Goal: Task Accomplishment & Management: Complete application form

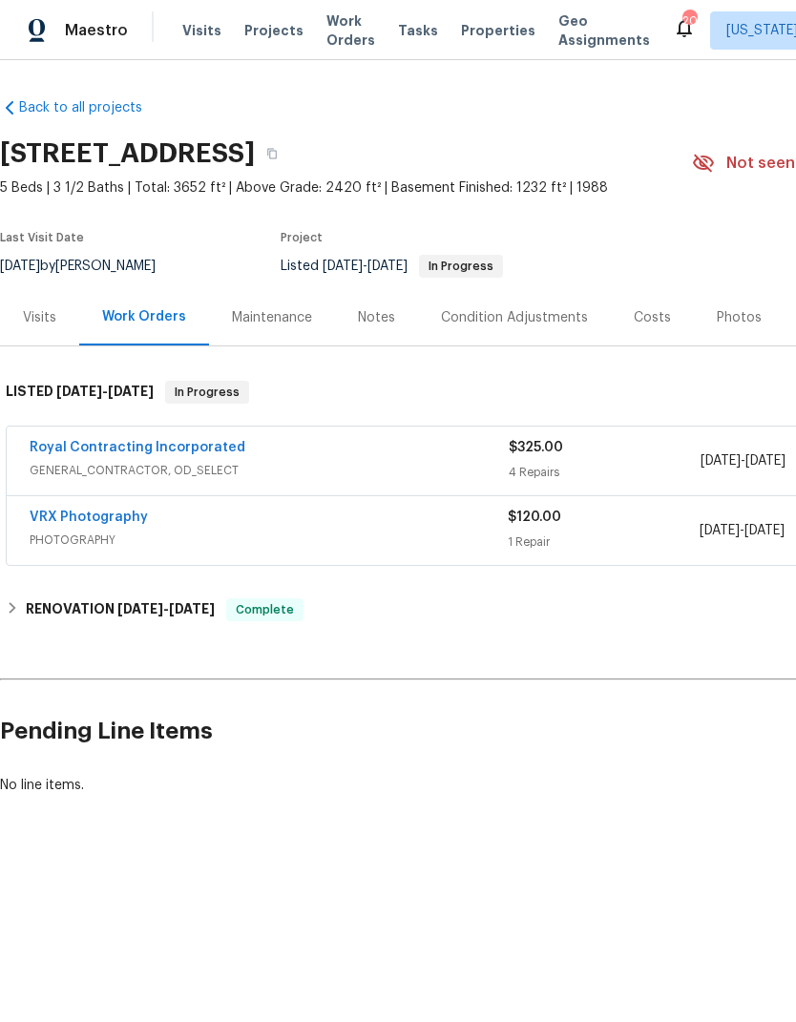
scroll to position [0, -1]
click at [61, 442] on link "Royal Contracting Incorporated" at bounding box center [138, 447] width 216 height 13
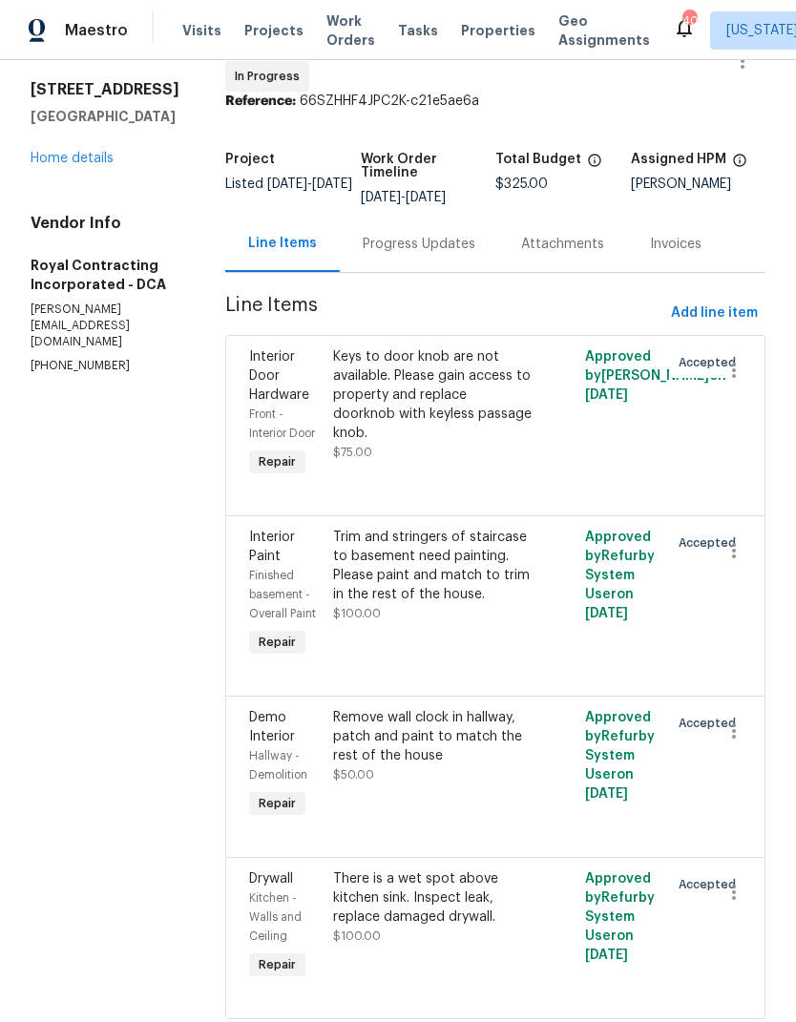
scroll to position [52, 0]
click at [707, 314] on button "Add line item" at bounding box center [714, 314] width 102 height 35
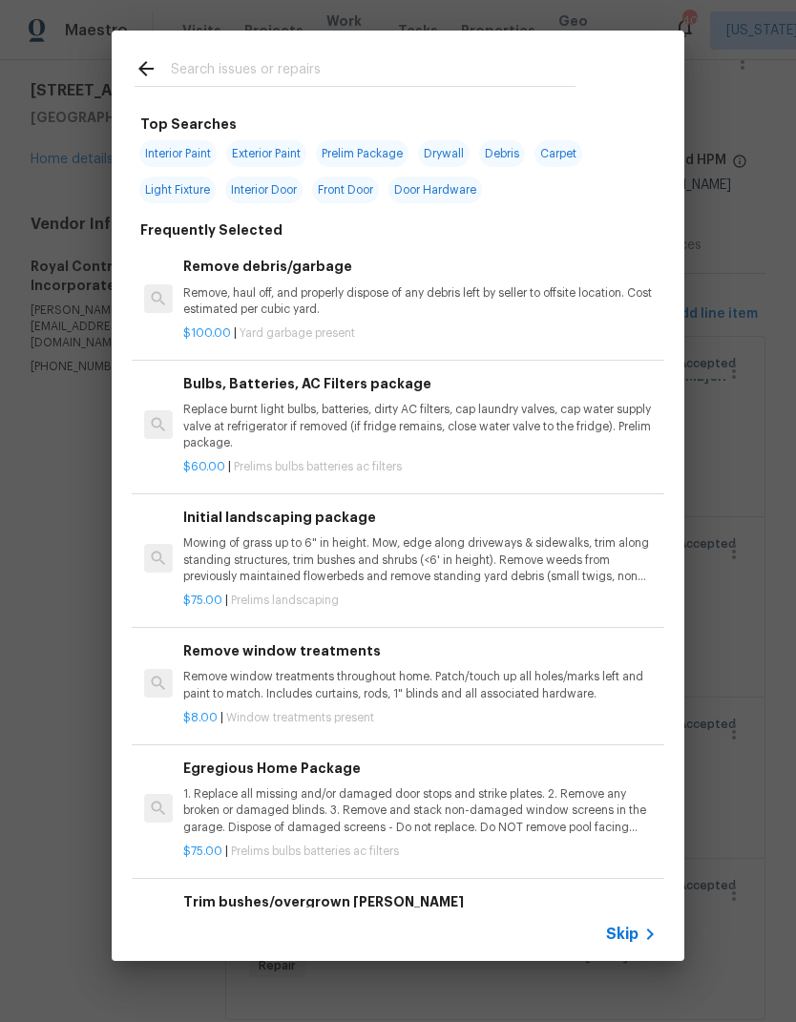
click at [310, 69] on input "text" at bounding box center [373, 71] width 405 height 29
type input "Paint"
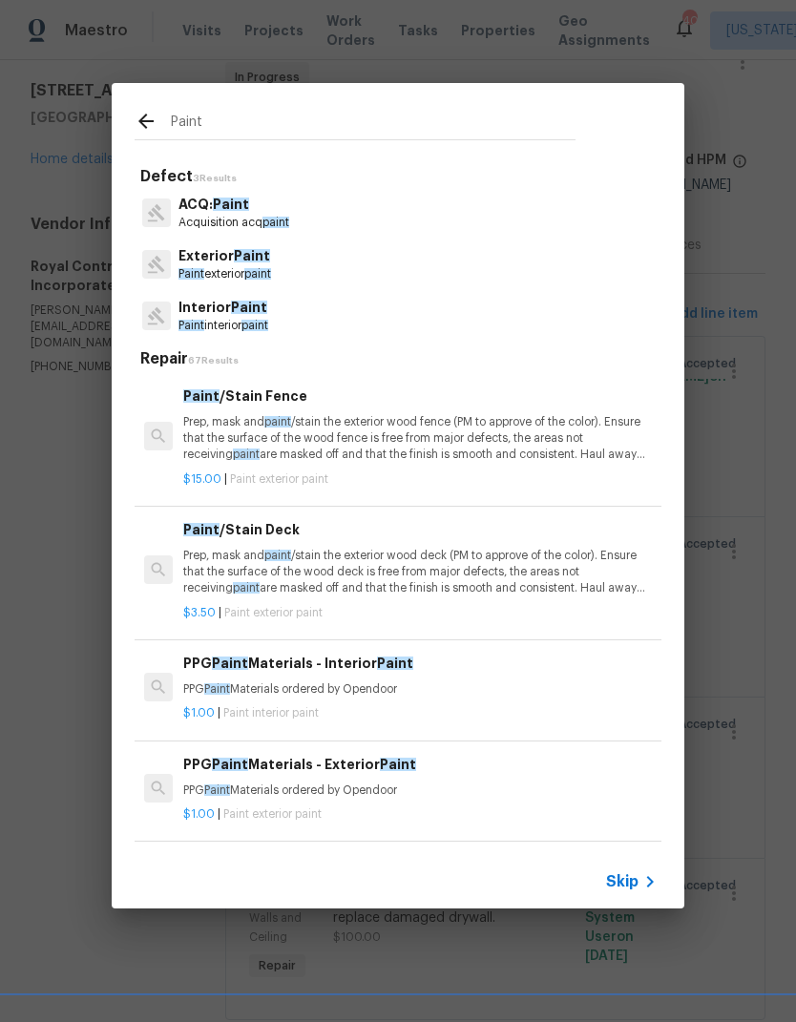
click at [262, 317] on p "Interior Paint" at bounding box center [223, 308] width 90 height 20
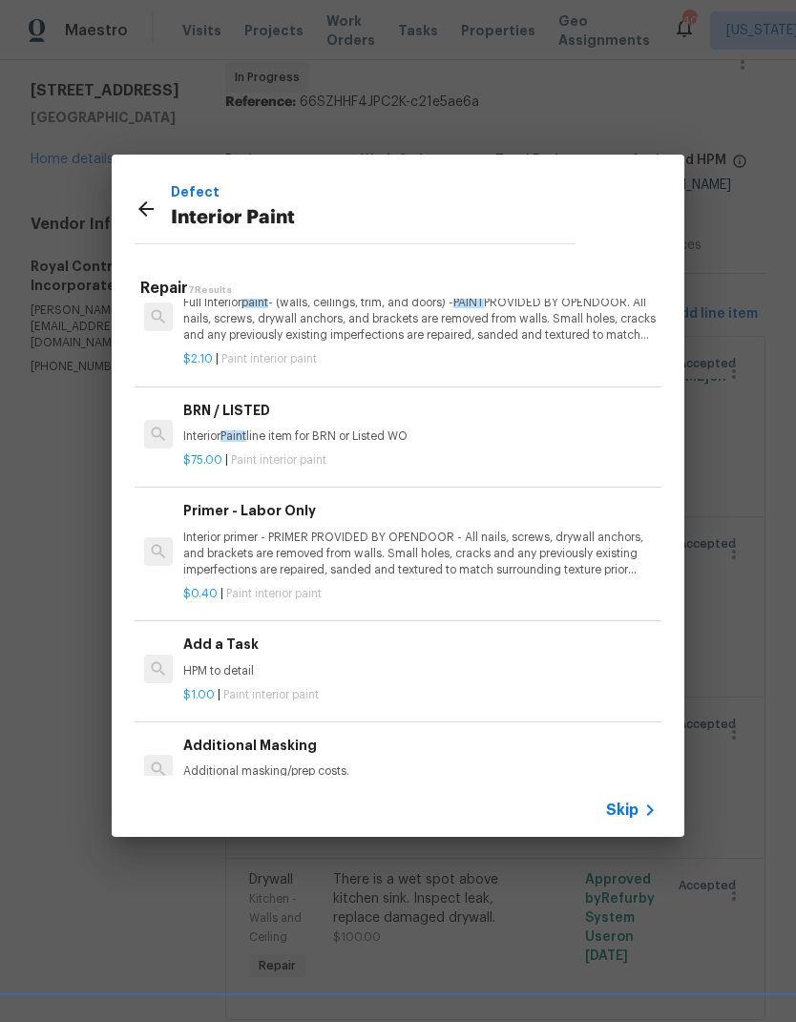
scroll to position [278, 0]
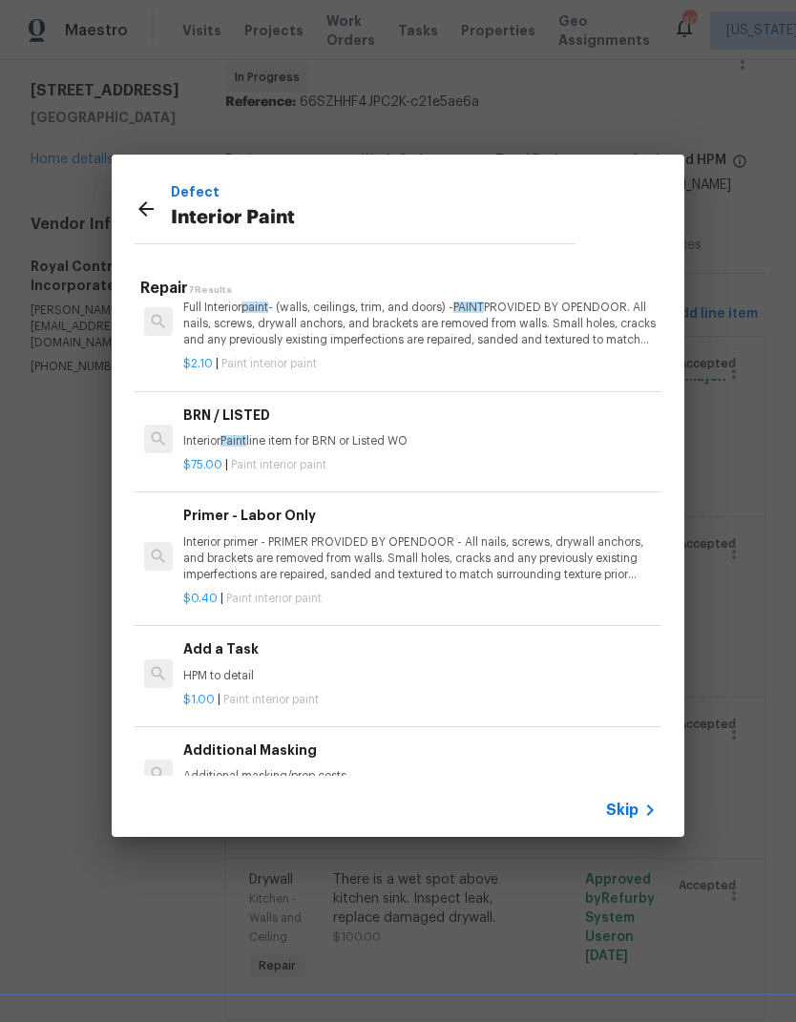
click at [302, 670] on p "HPM to detail" at bounding box center [419, 676] width 473 height 16
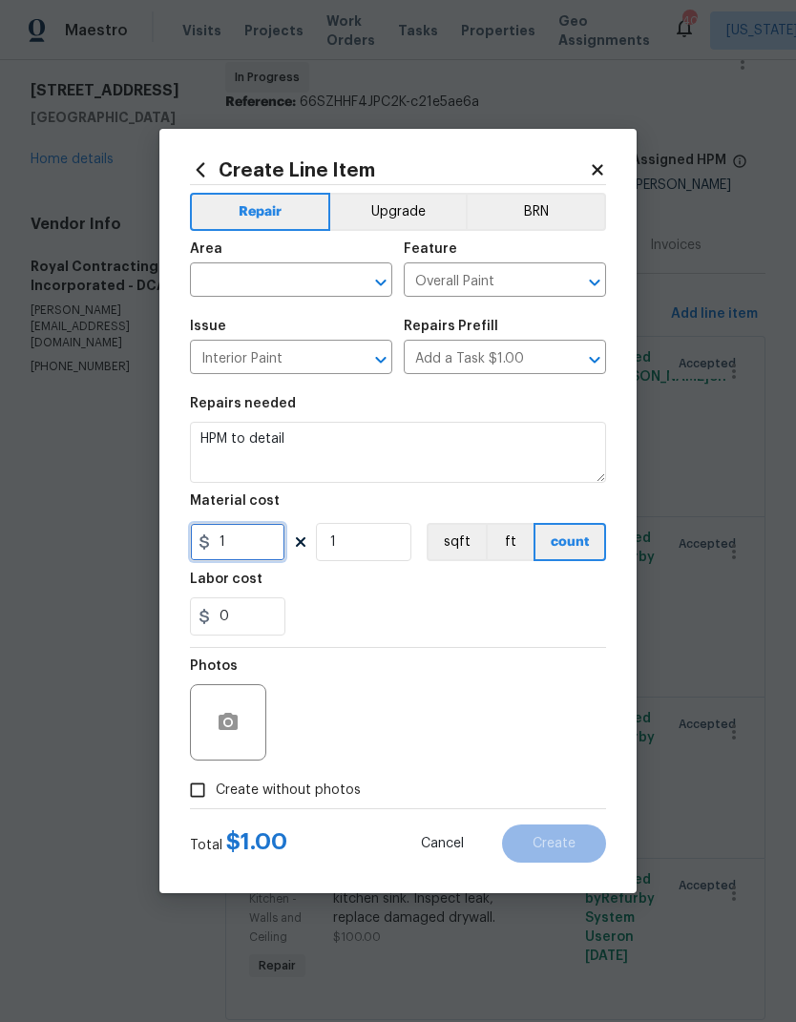
click at [262, 542] on input "1" at bounding box center [237, 542] width 95 height 38
type input "450"
click at [267, 285] on input "text" at bounding box center [264, 282] width 149 height 30
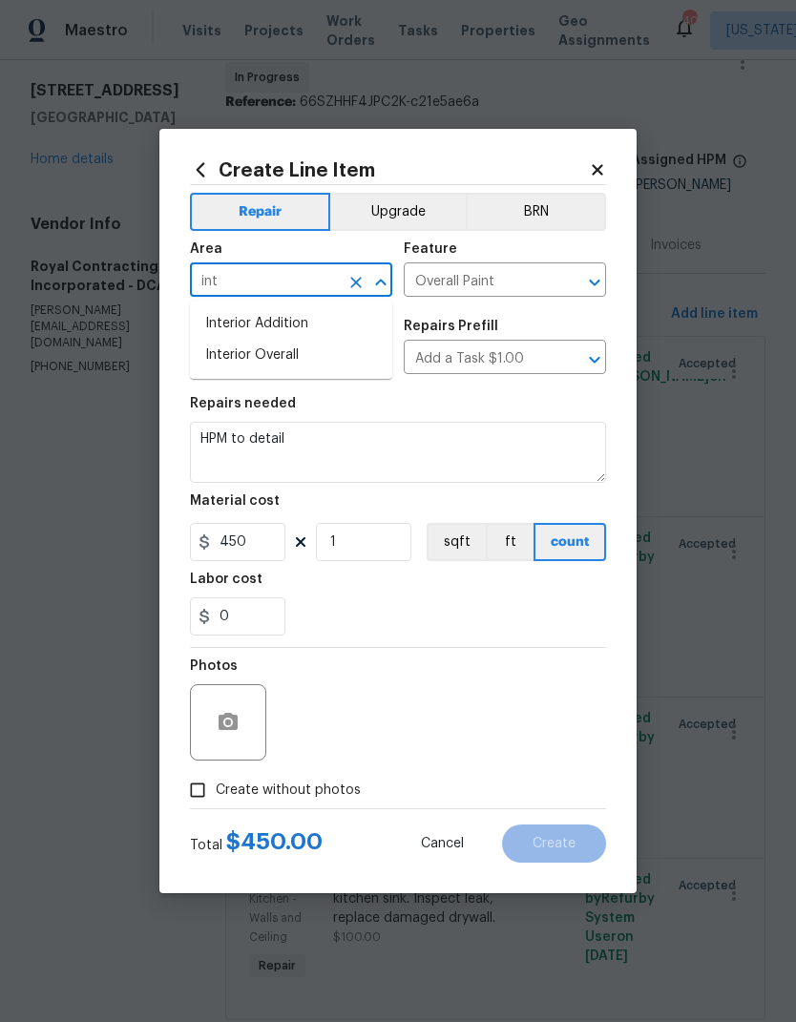
click at [285, 355] on li "Interior Overall" at bounding box center [291, 355] width 202 height 31
type input "Interior Overall"
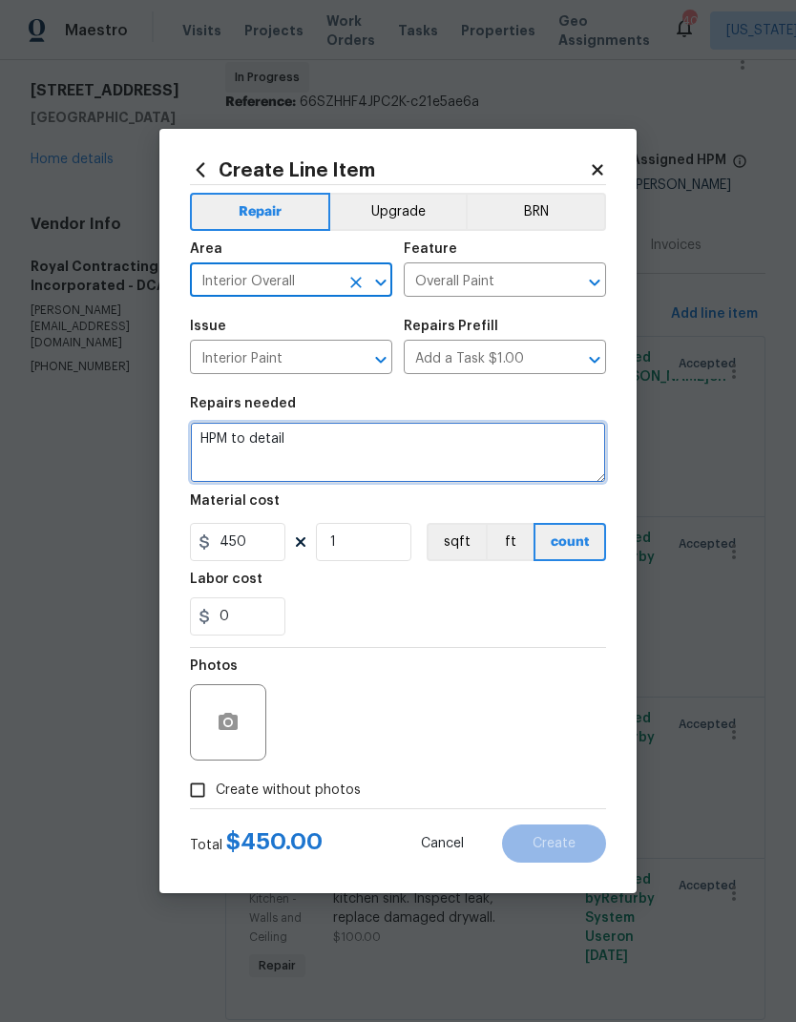
click at [300, 449] on textarea "HPM to detail" at bounding box center [398, 452] width 416 height 61
click at [299, 449] on textarea "HPM to detail" at bounding box center [398, 452] width 416 height 61
click at [286, 433] on textarea "HPM to detail" at bounding box center [398, 452] width 416 height 61
click at [268, 450] on textarea "HPM to detail" at bounding box center [398, 452] width 416 height 61
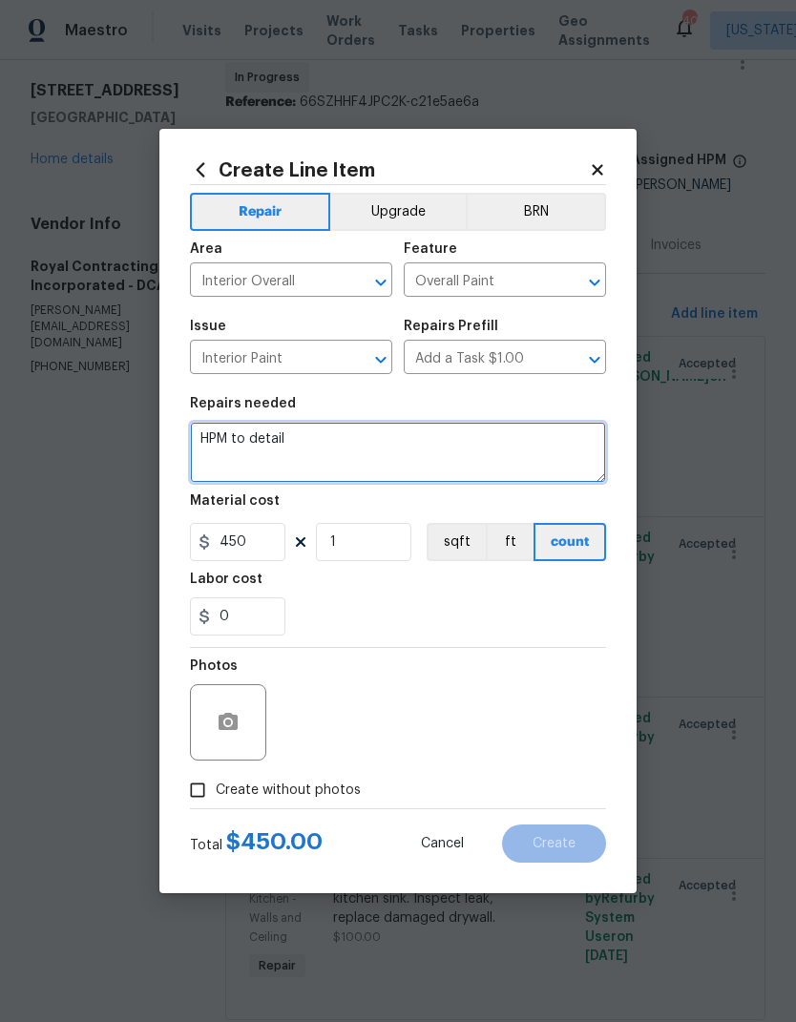
click at [268, 449] on textarea "HPM to detail" at bounding box center [398, 452] width 416 height 61
click at [254, 444] on textarea "HPM to detail" at bounding box center [398, 452] width 416 height 61
type textarea "H"
type textarea "Paint interior items mentioned in text following flooring installation"
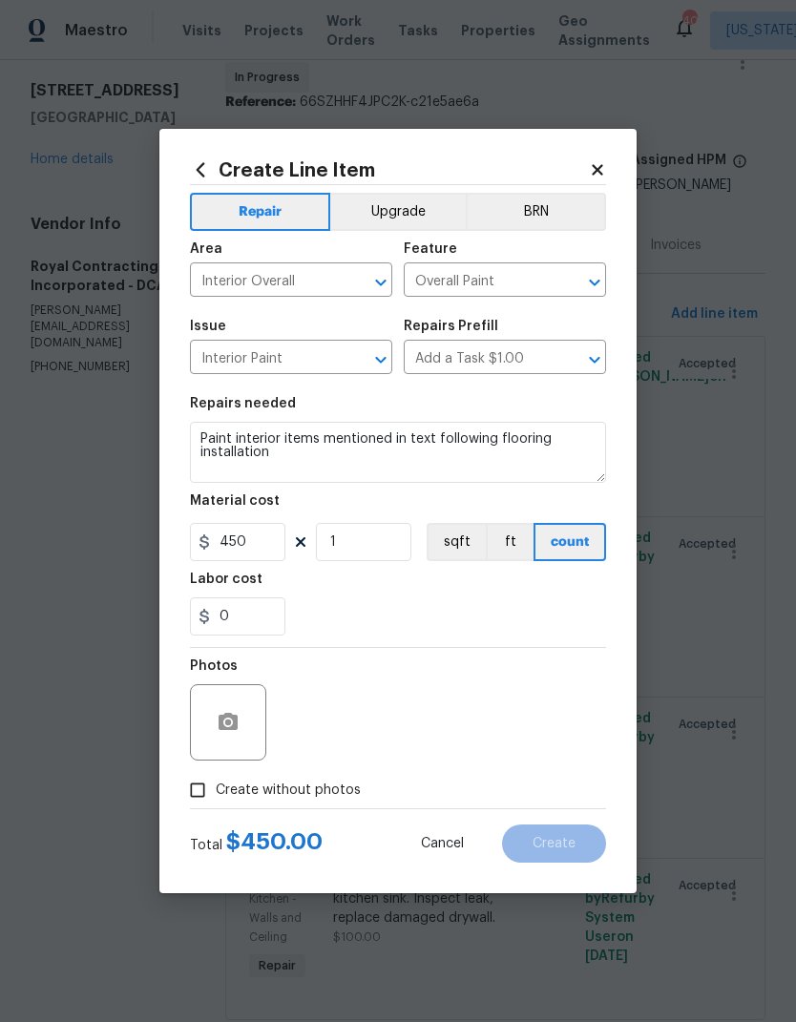
click at [453, 611] on div "0" at bounding box center [398, 616] width 416 height 38
click at [201, 800] on input "Create without photos" at bounding box center [197, 790] width 36 height 36
checkbox input "true"
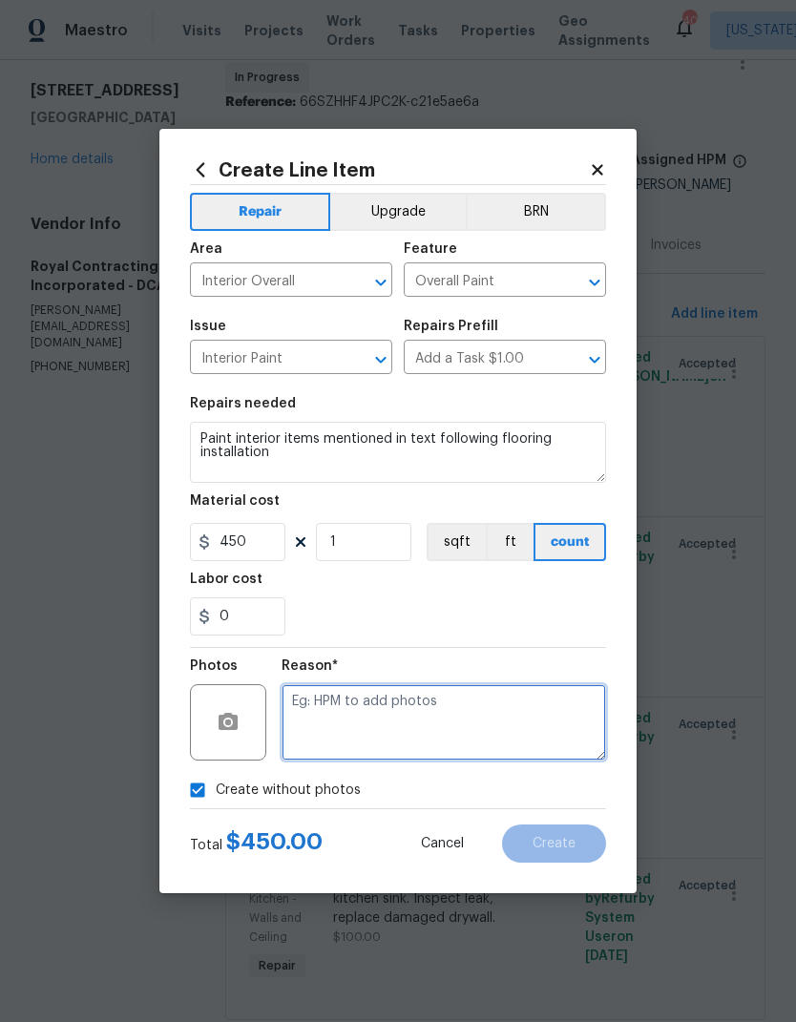
click at [475, 725] on textarea at bounding box center [444, 722] width 324 height 76
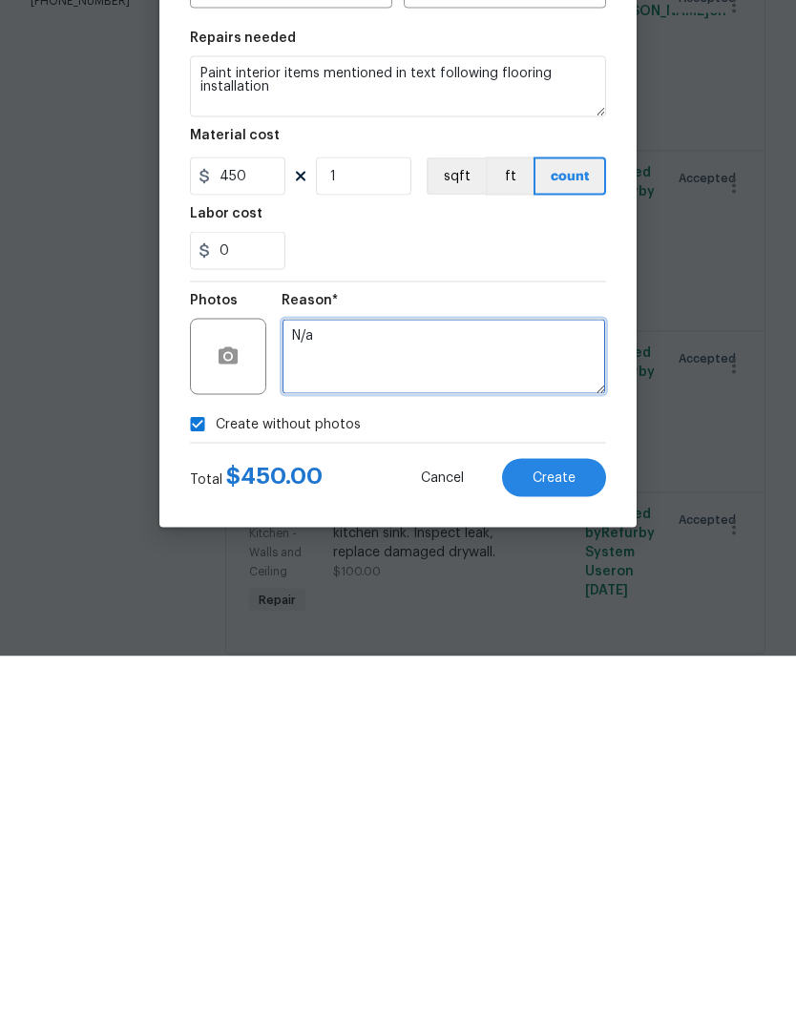
type textarea "N/a"
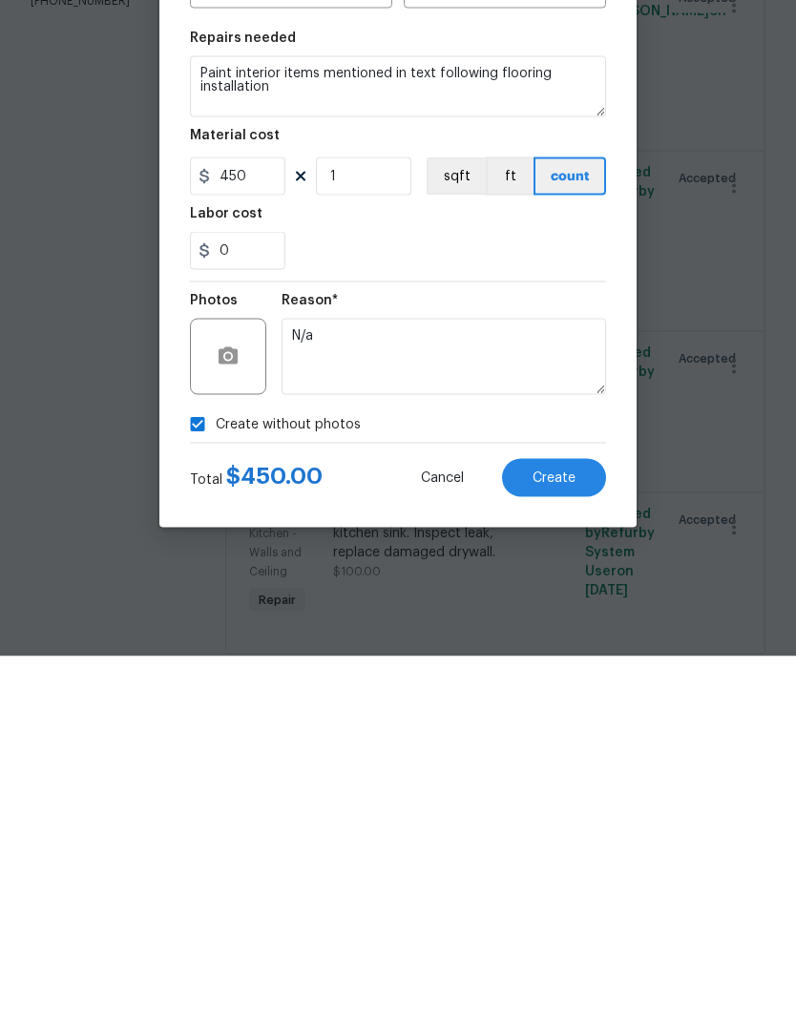
click at [556, 837] on span "Create" at bounding box center [553, 844] width 43 height 14
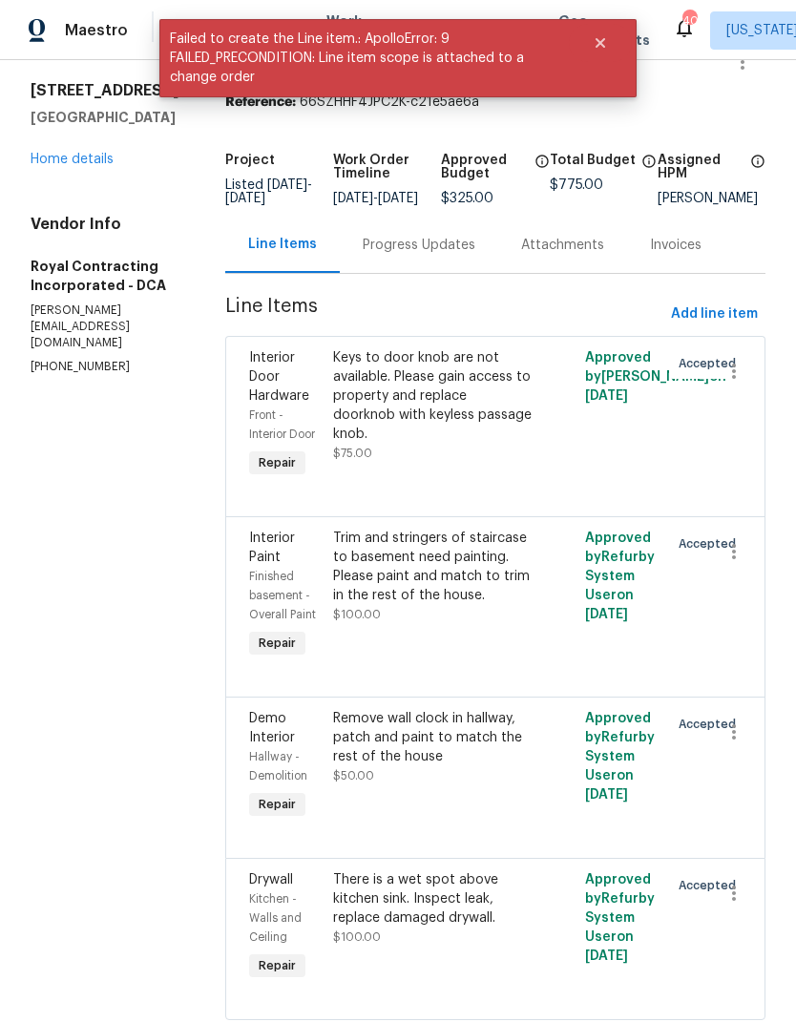
scroll to position [0, 0]
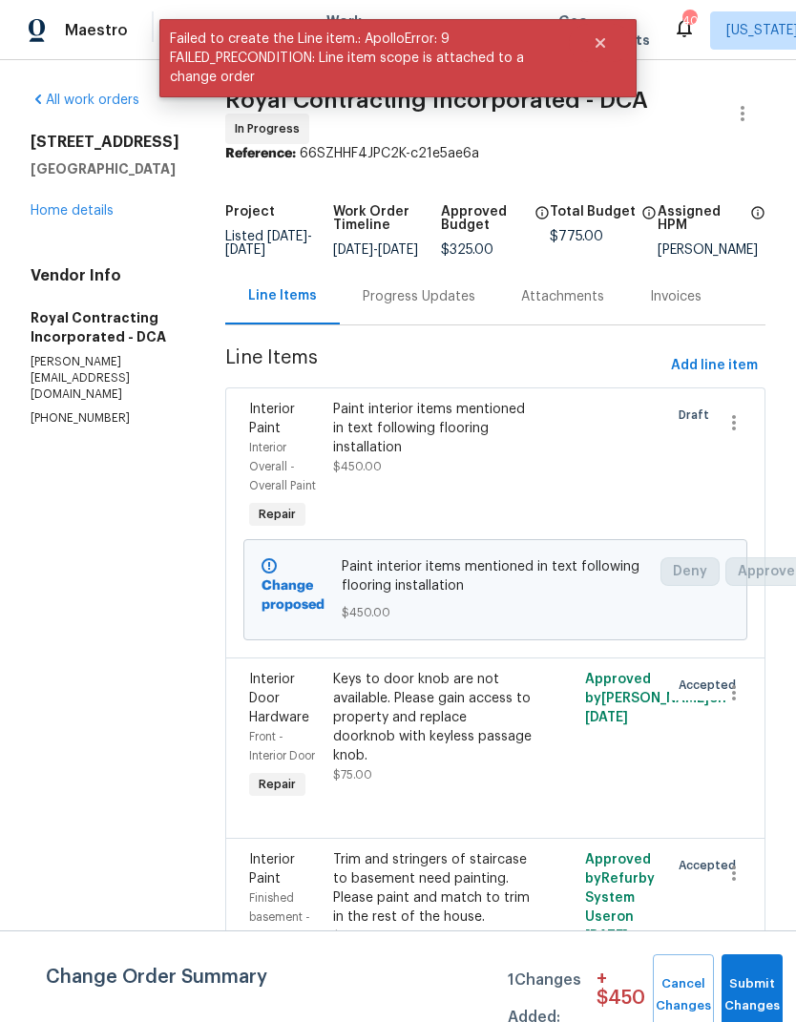
click at [740, 982] on button "Submit Changes" at bounding box center [751, 995] width 61 height 82
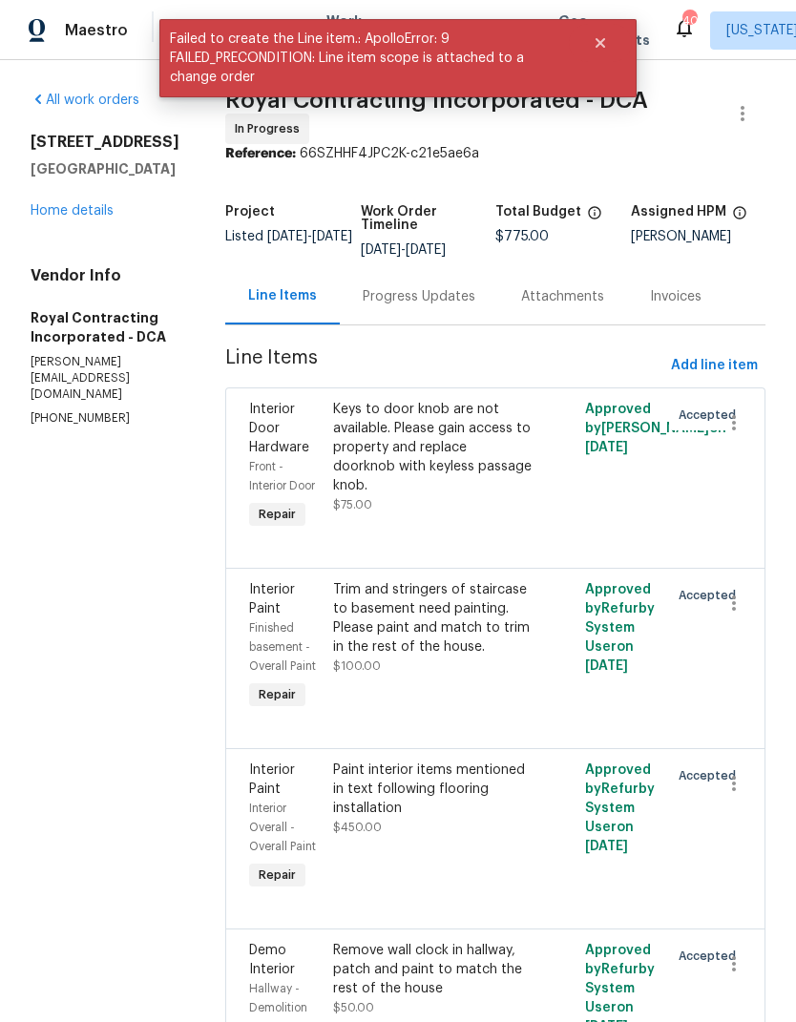
click at [35, 216] on link "Home details" at bounding box center [72, 210] width 83 height 13
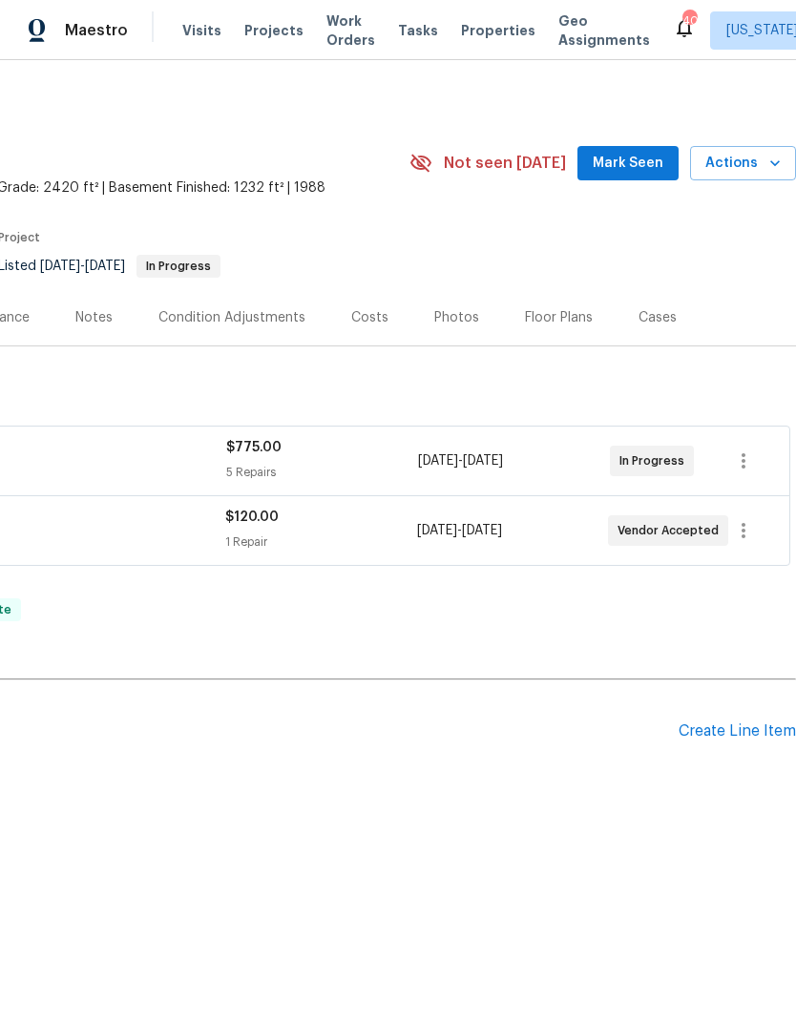
scroll to position [0, 282]
click at [756, 160] on span "Actions" at bounding box center [742, 164] width 75 height 24
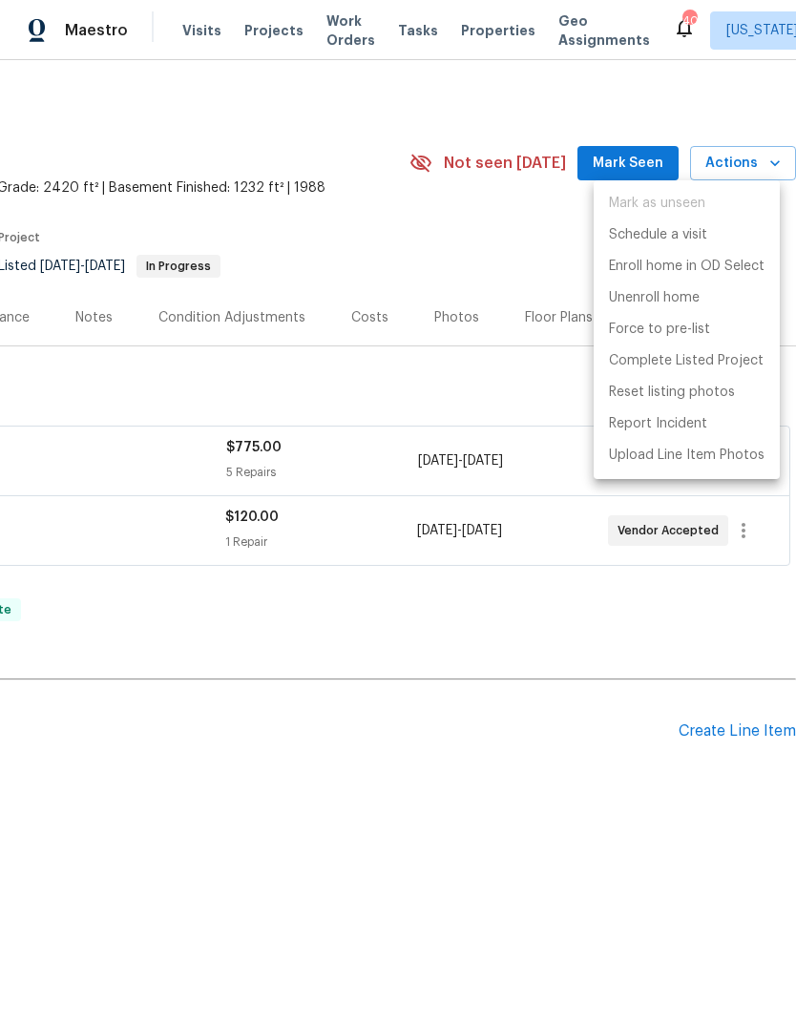
click at [637, 874] on div at bounding box center [398, 511] width 796 height 1022
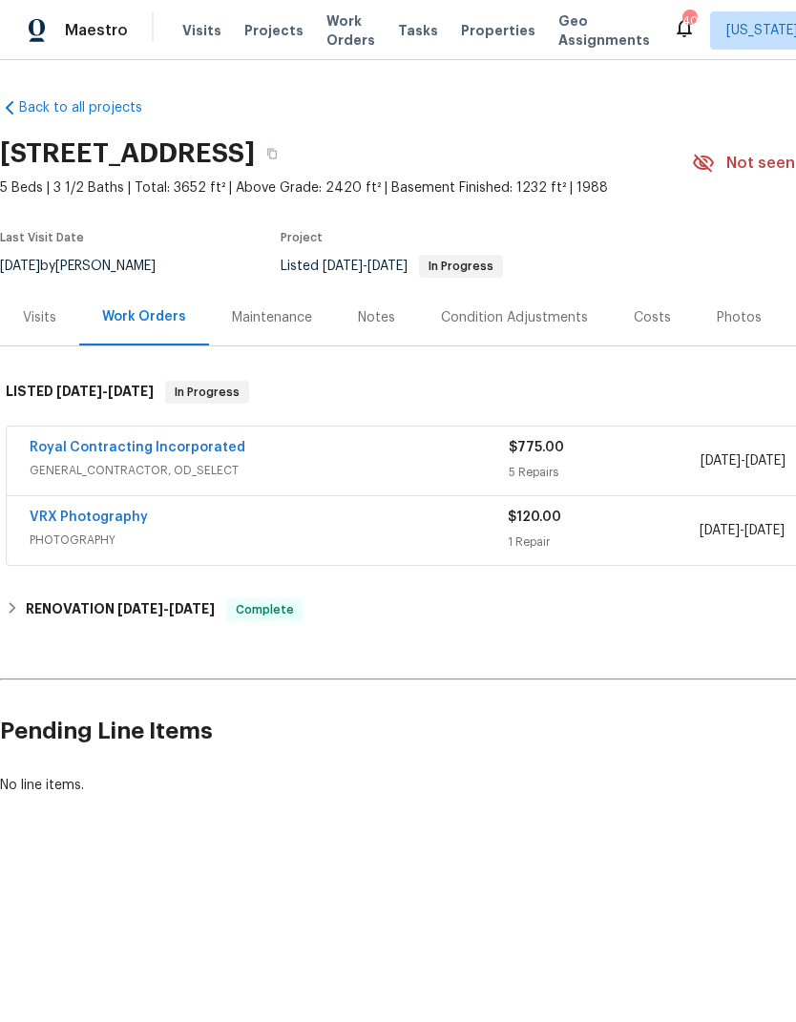
scroll to position [0, 0]
click at [203, 450] on link "Royal Contracting Incorporated" at bounding box center [138, 447] width 216 height 13
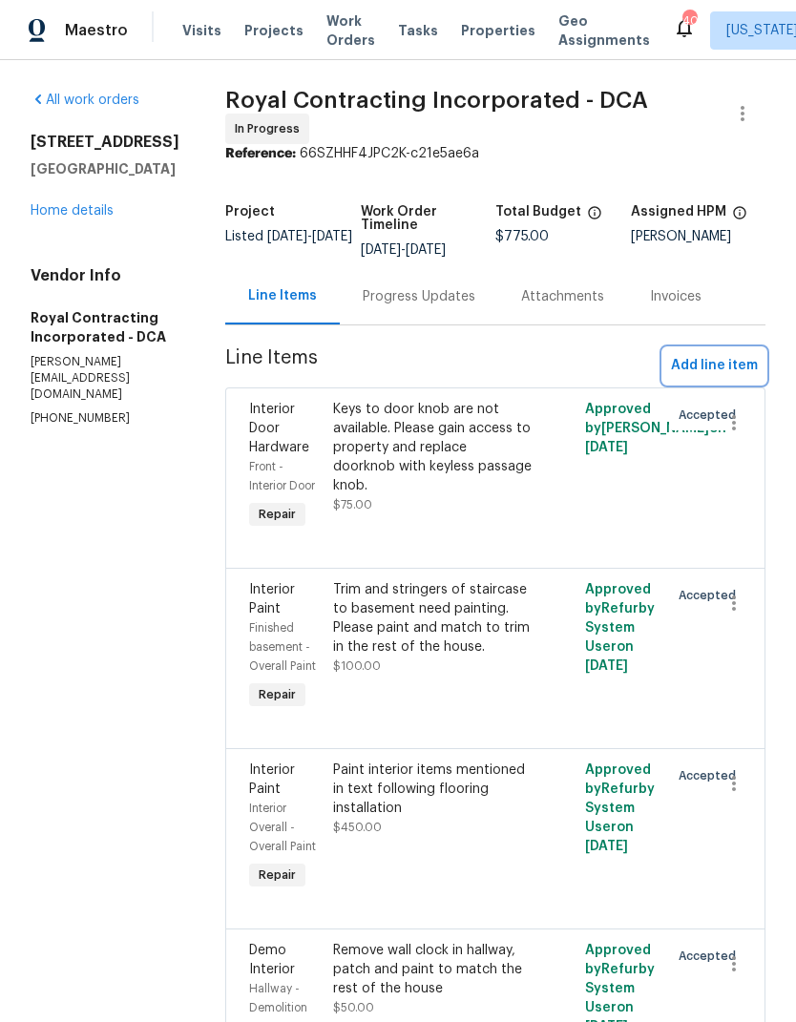
click at [725, 354] on span "Add line item" at bounding box center [714, 366] width 87 height 24
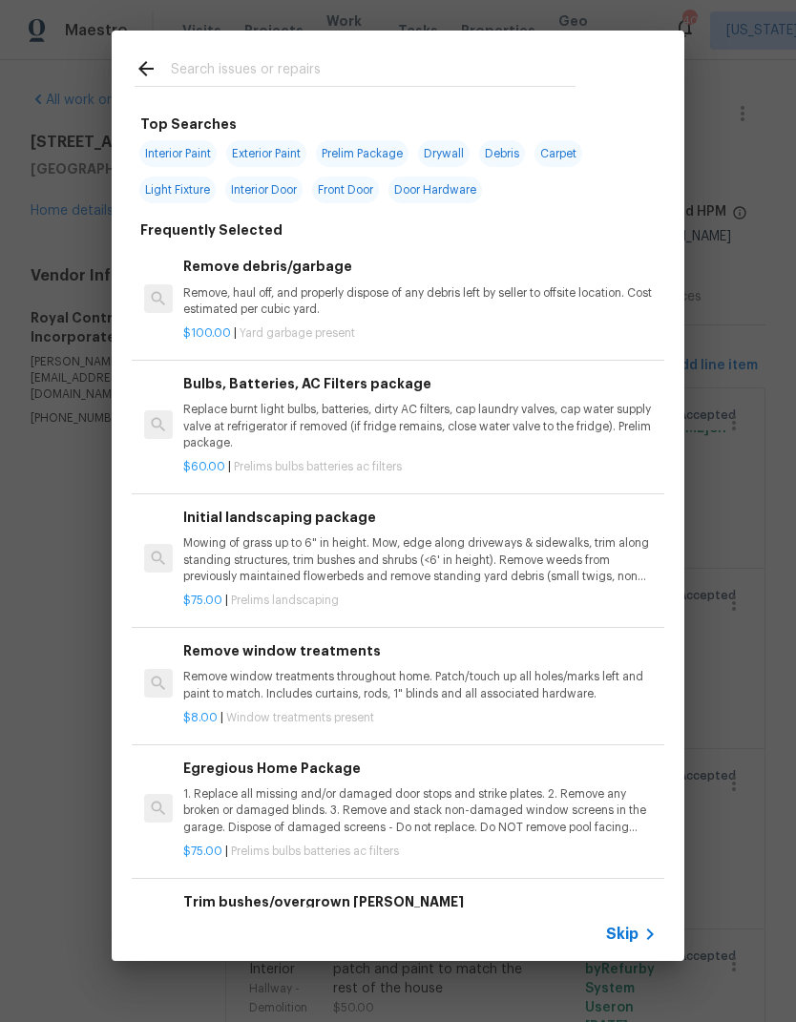
click at [271, 85] on input "text" at bounding box center [373, 71] width 405 height 29
type input "Railing"
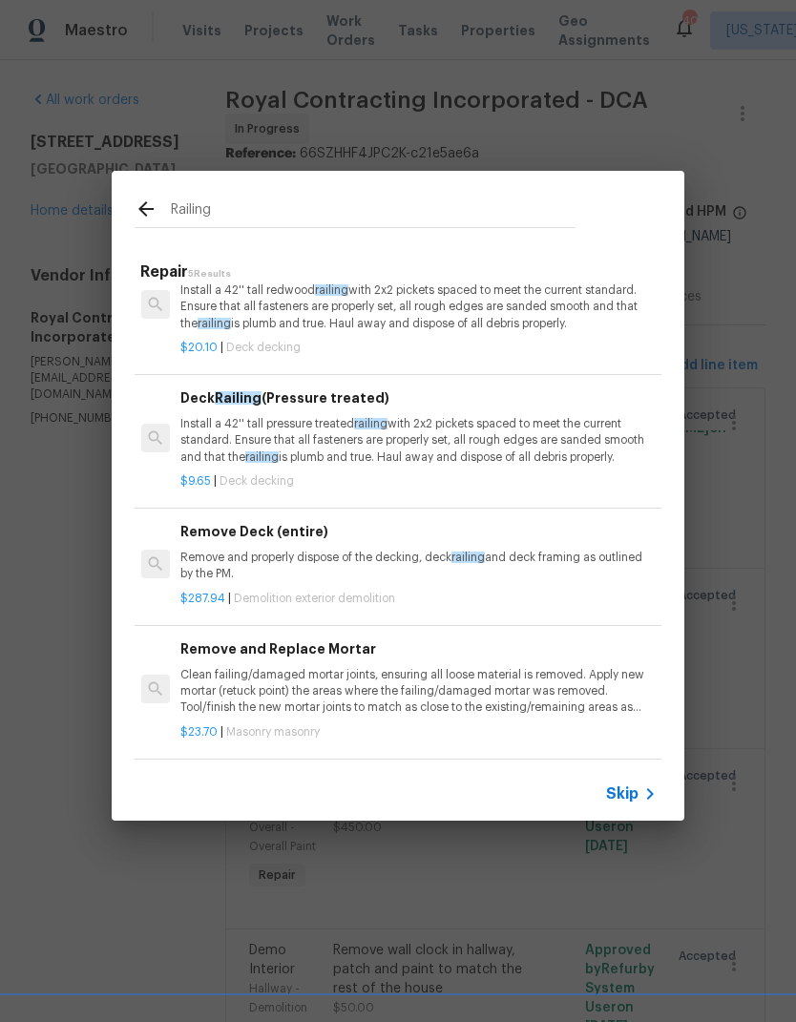
click at [183, 460] on p "Install a 42'' tall pressure treated railing with 2x2 pickets spaced to meet th…" at bounding box center [416, 440] width 473 height 49
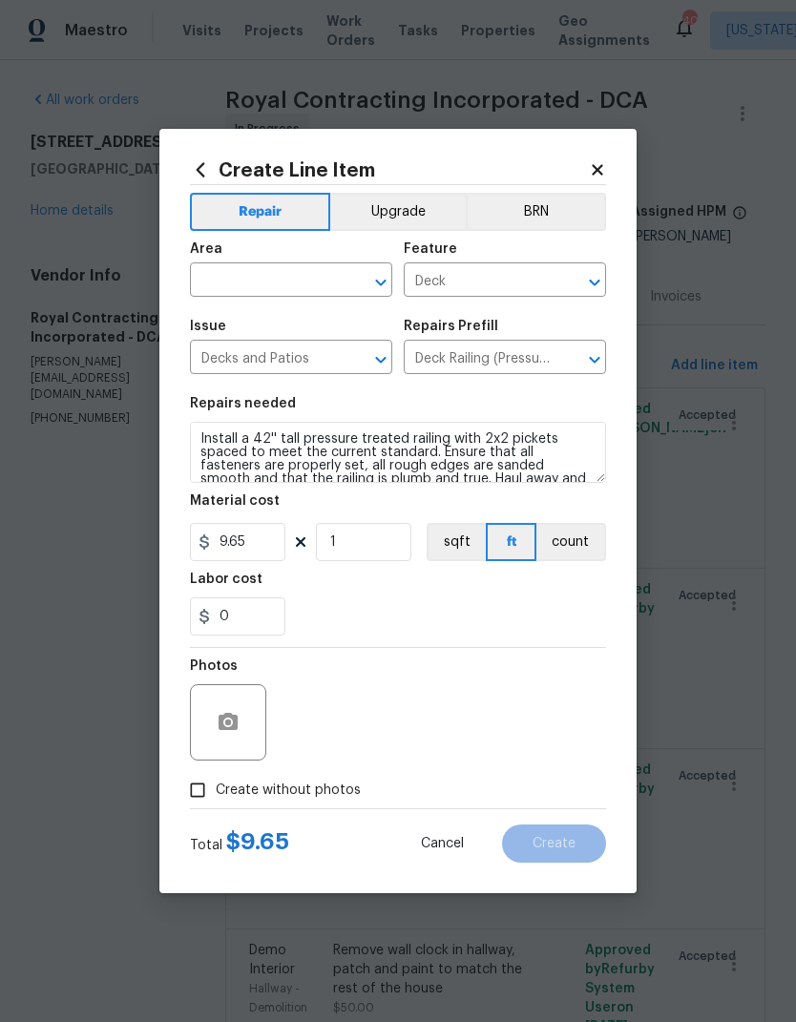
click at [200, 176] on icon at bounding box center [200, 169] width 21 height 21
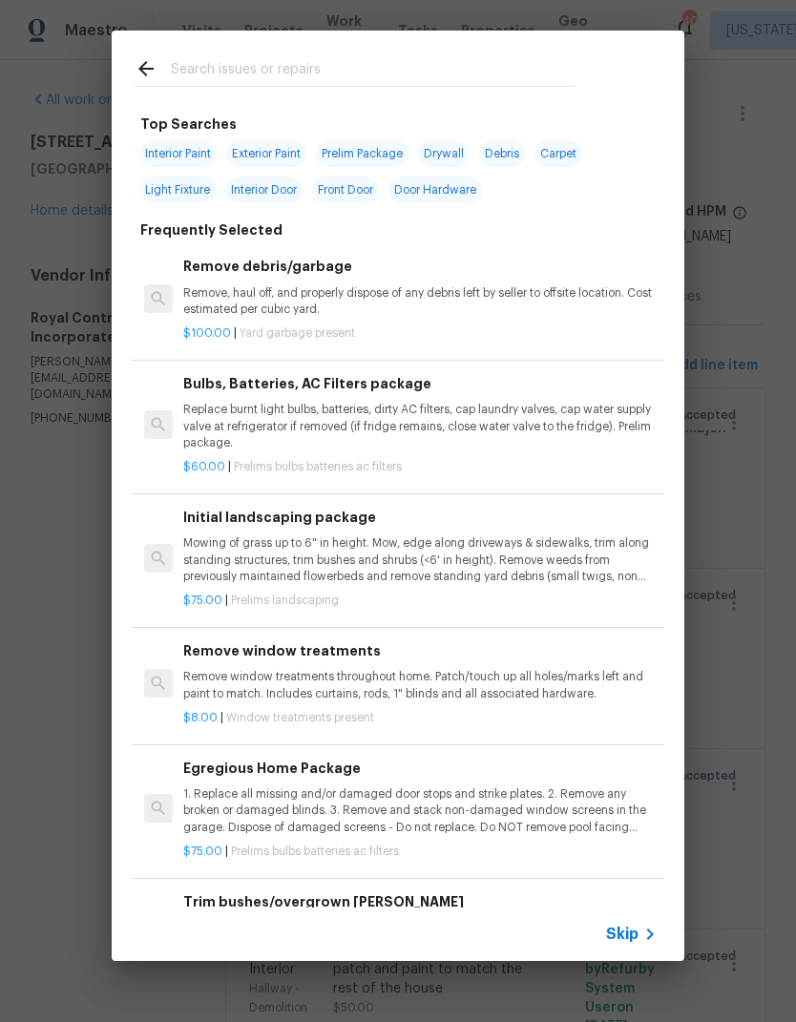
click at [210, 75] on input "text" at bounding box center [373, 71] width 405 height 29
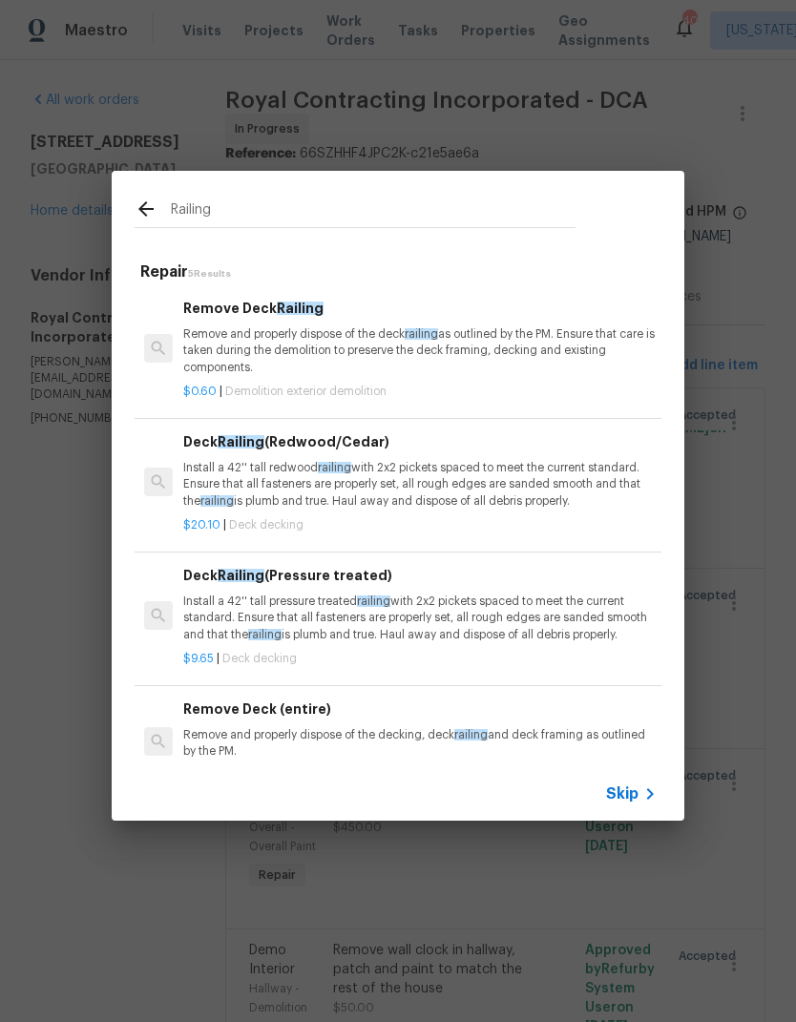
click at [302, 203] on input "Railing" at bounding box center [373, 212] width 405 height 29
type input "Rail"
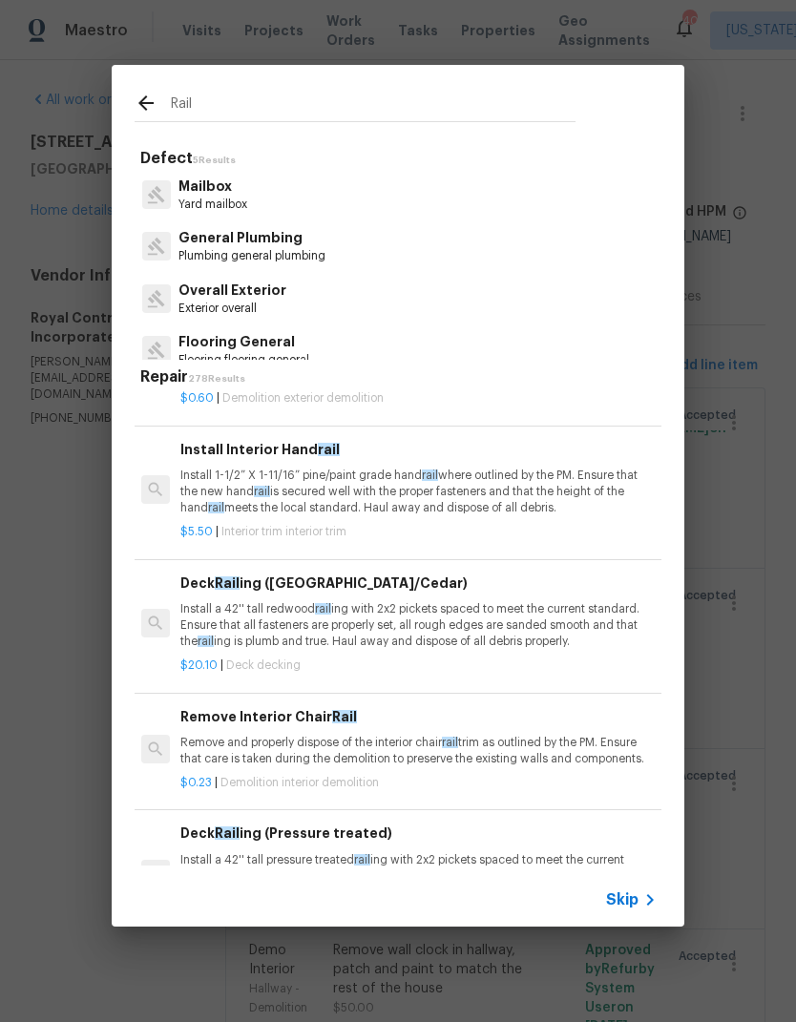
scroll to position [95, 3]
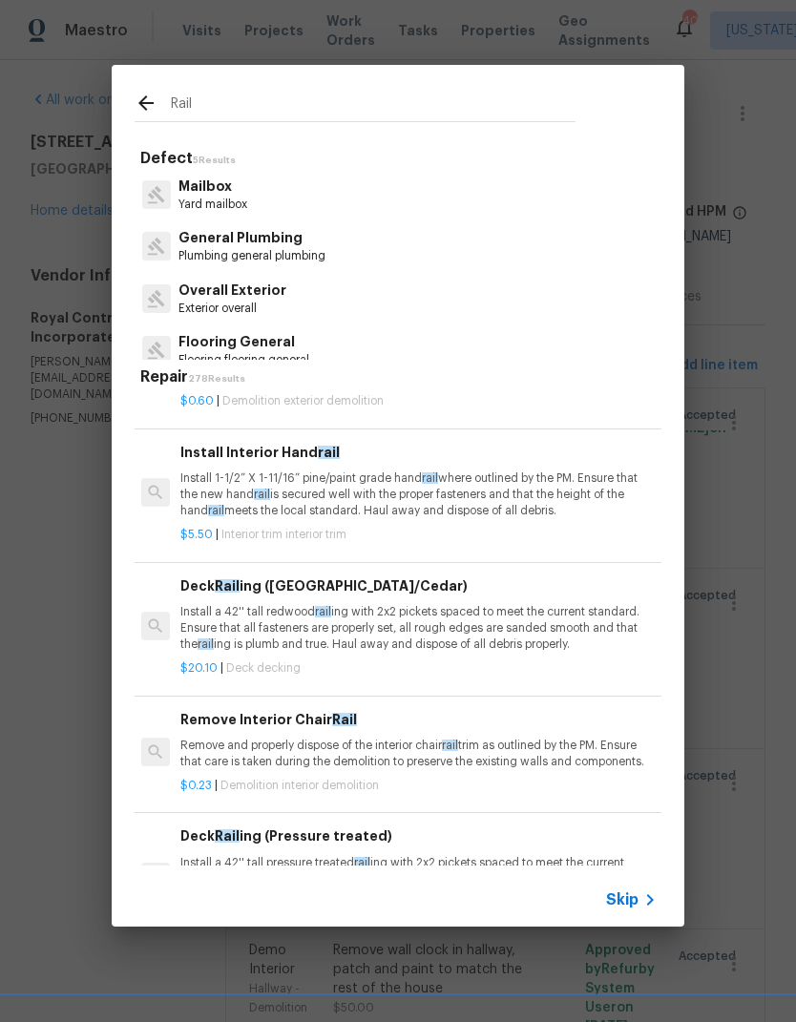
click at [205, 498] on p "Install 1-1/2” X 1-11/16” pine/paint grade hand rail where outlined by the PM. …" at bounding box center [416, 494] width 473 height 49
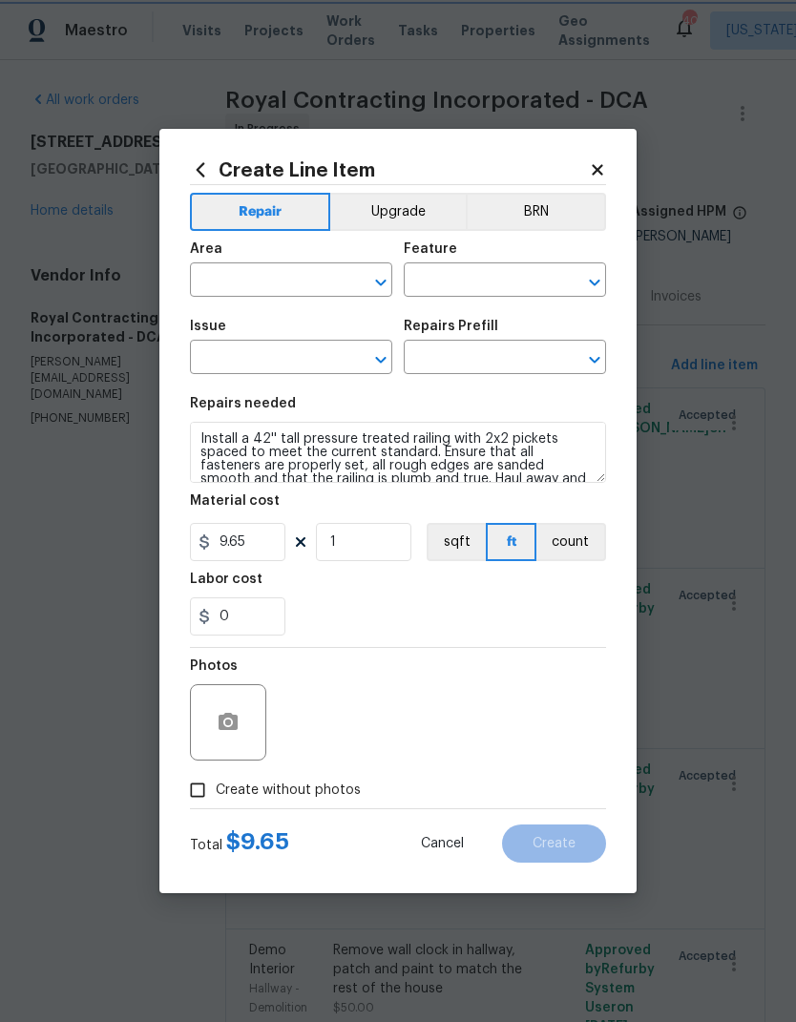
type input "Interior Trim"
type input "Install Interior Handrail $5.50"
type textarea "Install 1-1/2” X 1-11/16” pine/paint grade handrail where outlined by the PM. E…"
type input "5.5"
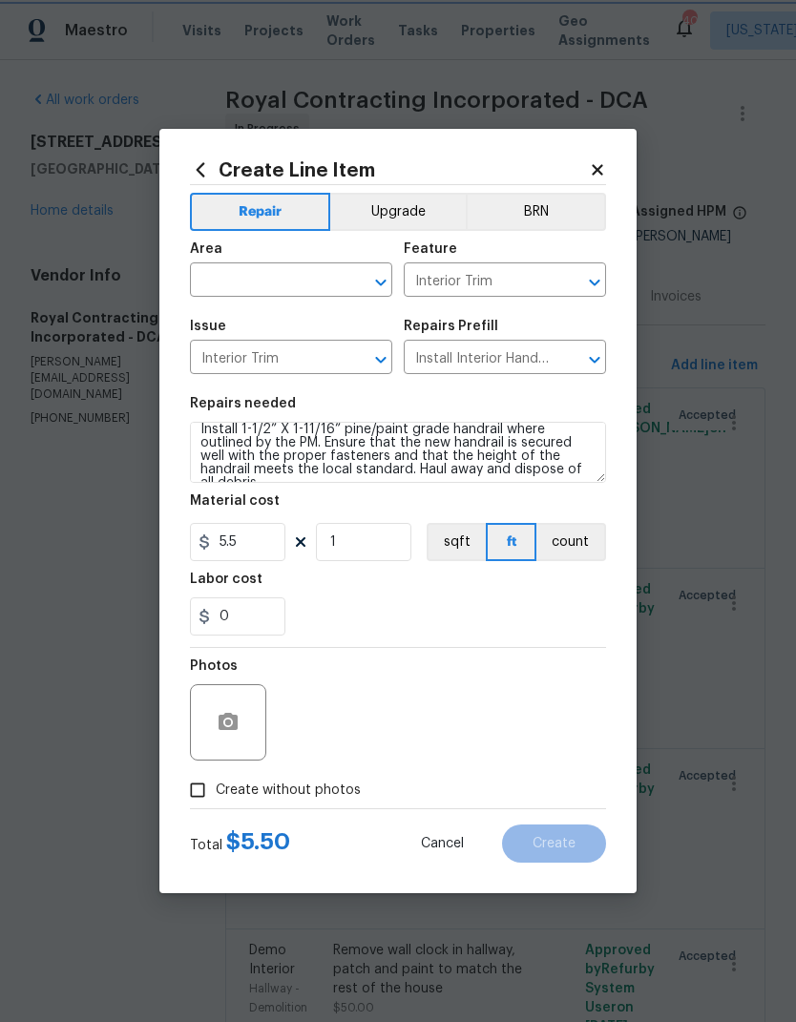
scroll to position [11, 0]
click at [376, 543] on input "1" at bounding box center [363, 542] width 95 height 38
click at [493, 591] on div "Labor cost" at bounding box center [398, 585] width 416 height 25
click at [371, 546] on input "1" at bounding box center [363, 542] width 95 height 38
type input "10"
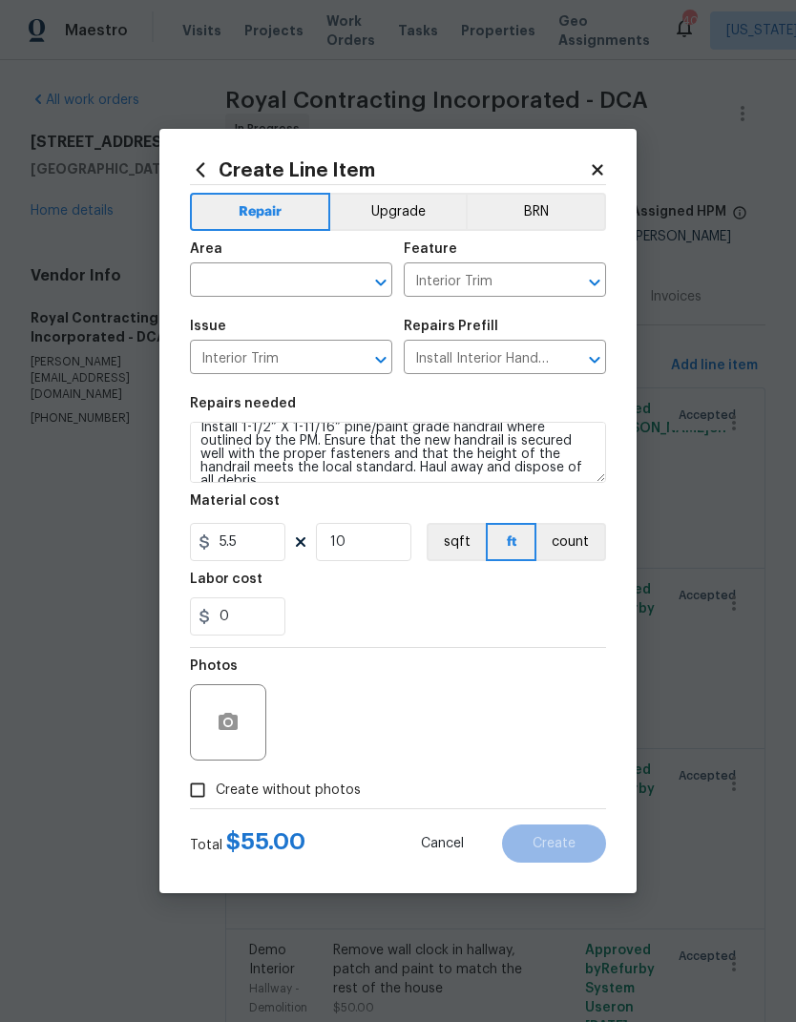
click at [466, 611] on div "0" at bounding box center [398, 616] width 416 height 38
click at [256, 621] on input "0" at bounding box center [237, 616] width 95 height 38
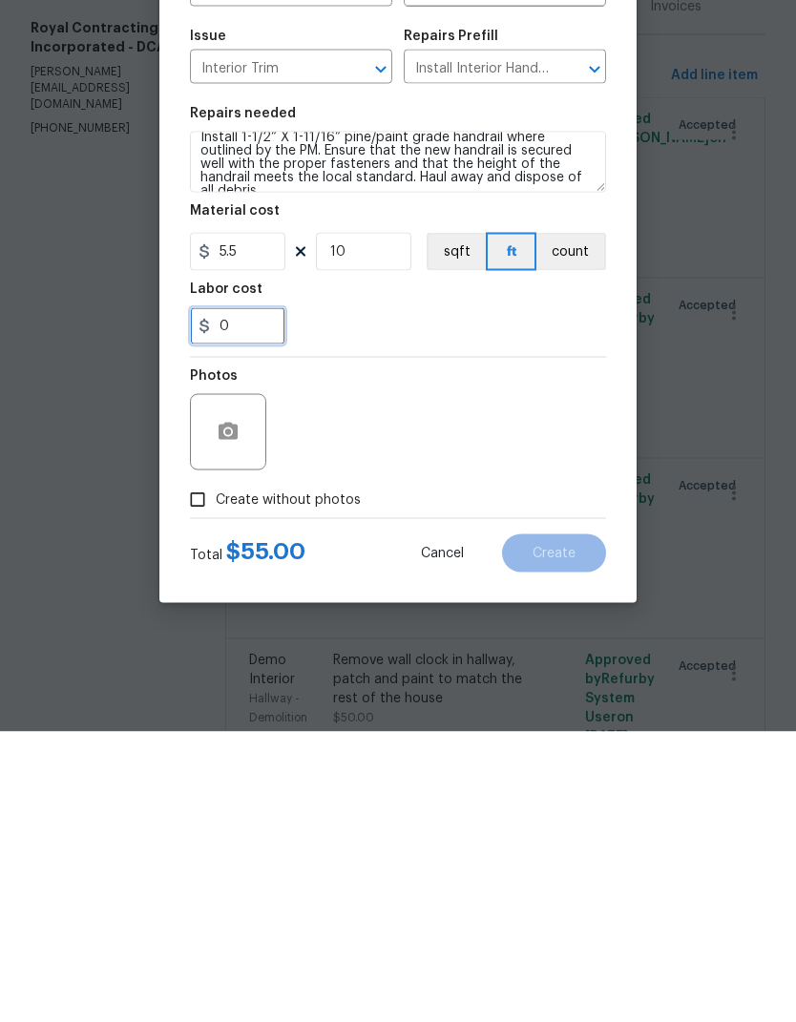
click at [256, 597] on input "0" at bounding box center [237, 616] width 95 height 38
click at [255, 597] on input "0" at bounding box center [237, 616] width 95 height 38
click at [253, 597] on input "0" at bounding box center [237, 616] width 95 height 38
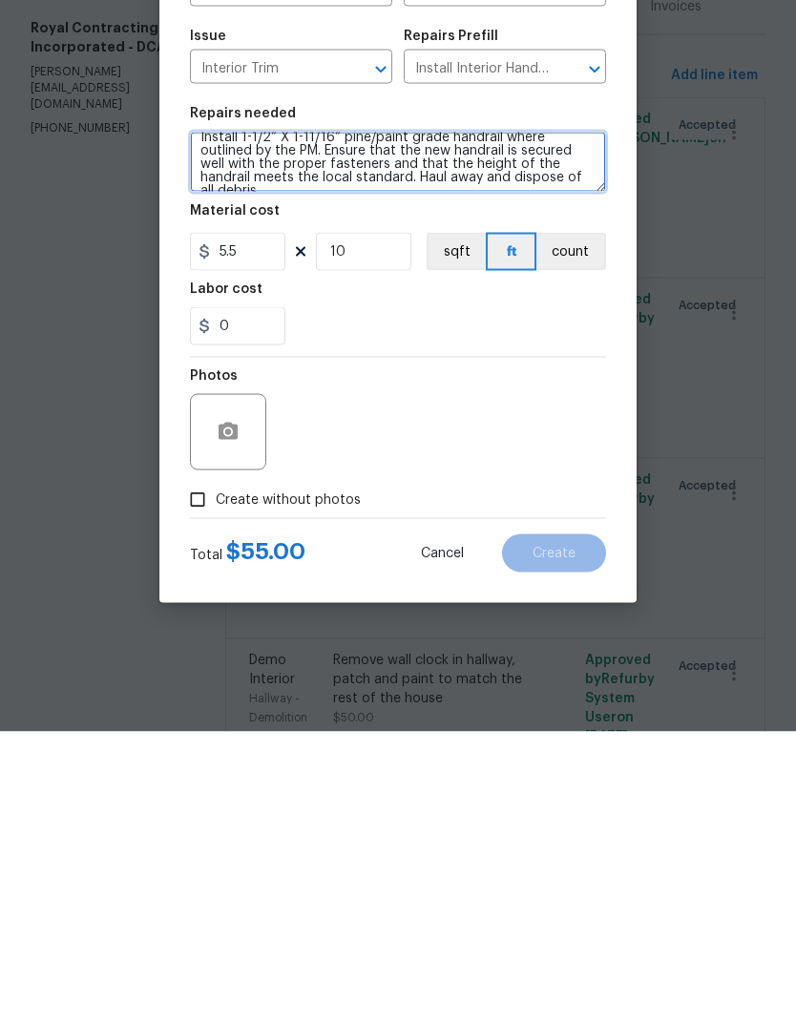
click at [554, 422] on textarea "Install 1-1/2” X 1-11/16” pine/paint grade handrail where outlined by the PM. E…" at bounding box center [398, 452] width 416 height 61
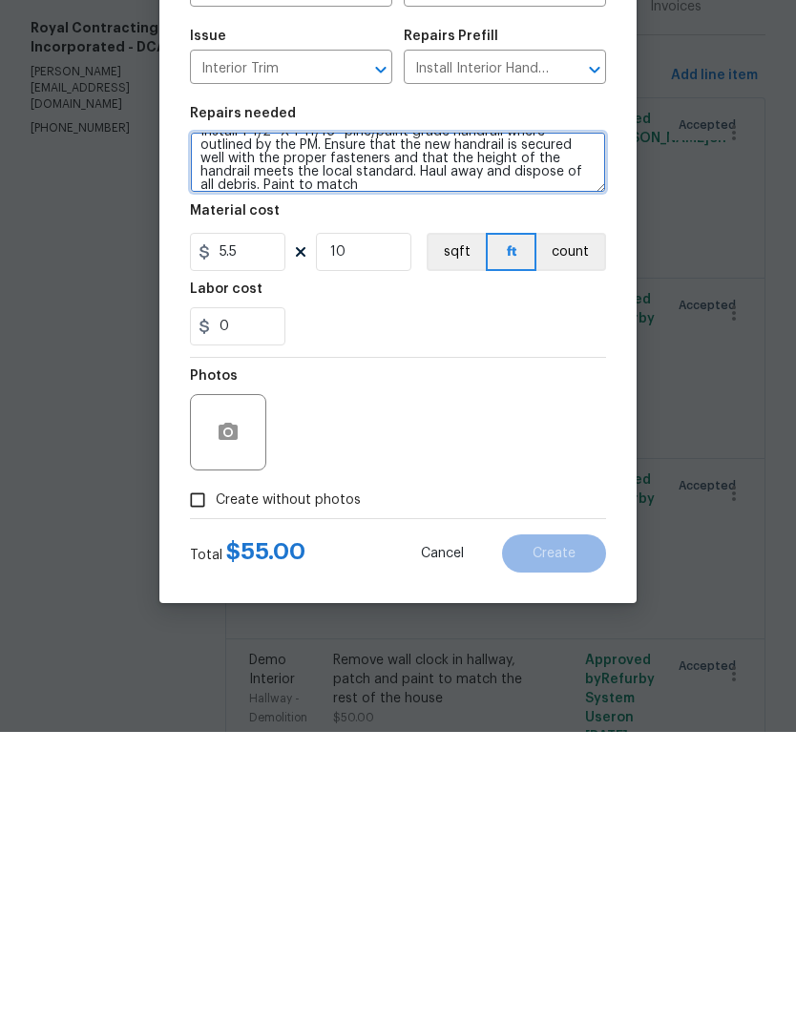
scroll to position [17, 0]
type textarea "Install 1-1/2” X 1-11/16” pine/paint grade handrail where outlined by the PM. E…"
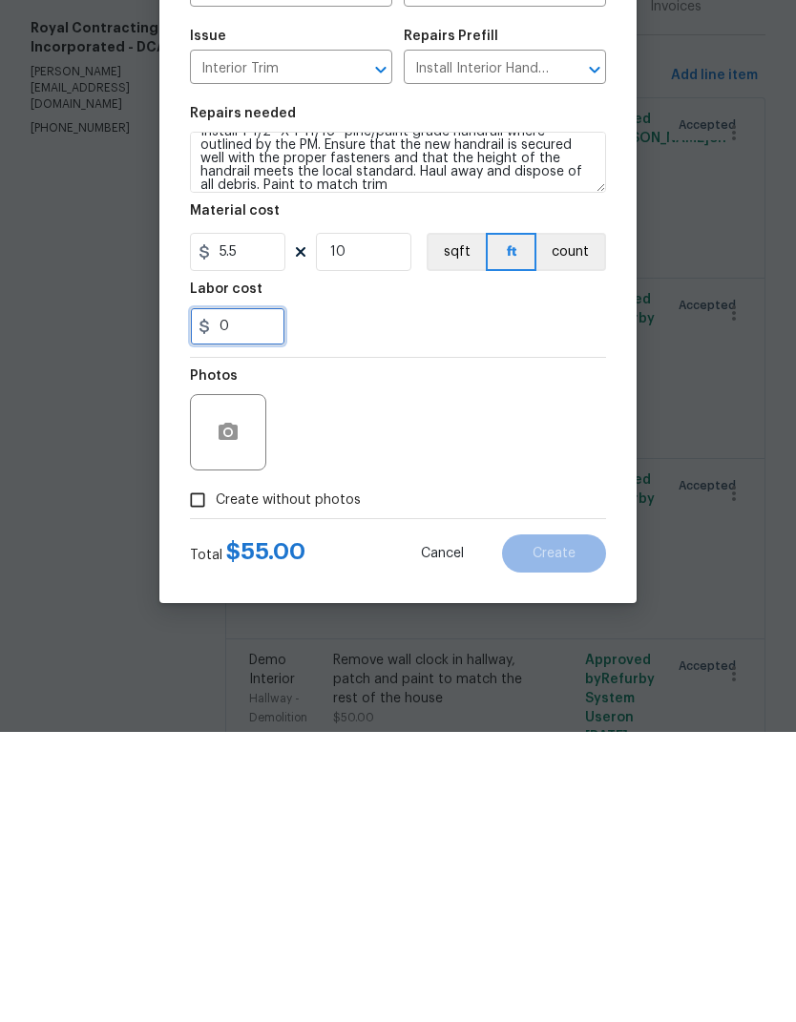
click at [262, 597] on input "0" at bounding box center [237, 616] width 95 height 38
type input "50"
click at [474, 597] on div "50" at bounding box center [398, 616] width 416 height 38
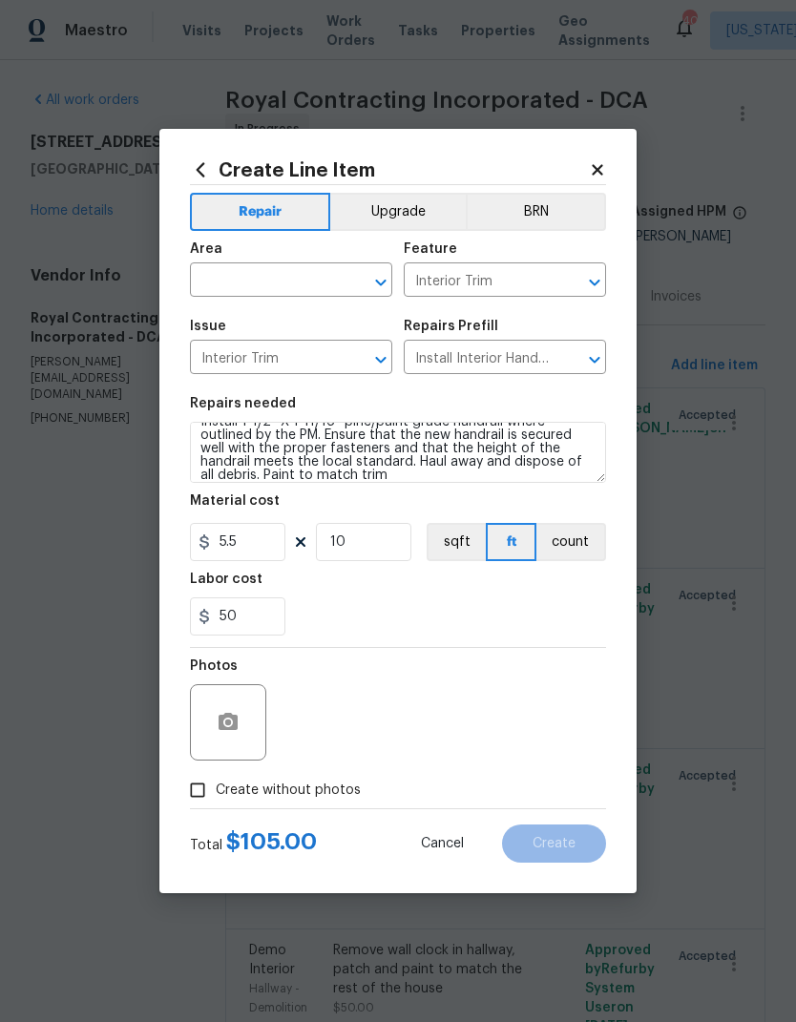
click at [196, 792] on input "Create without photos" at bounding box center [197, 790] width 36 height 36
checkbox input "true"
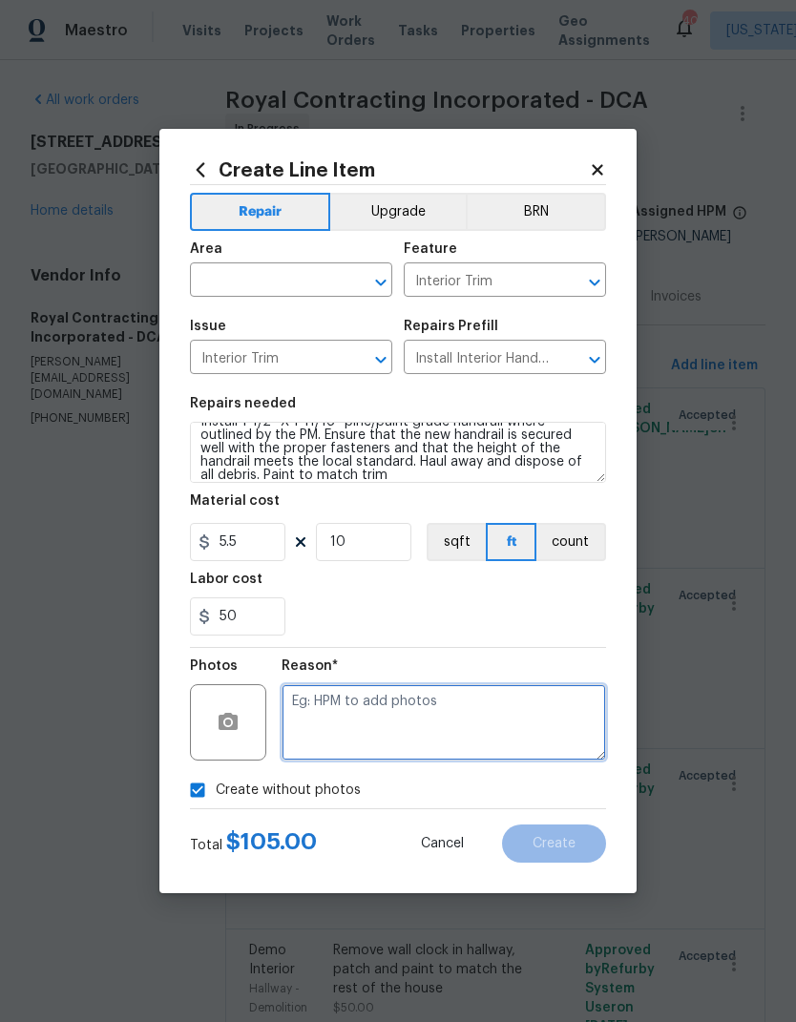
click at [472, 712] on textarea at bounding box center [444, 722] width 324 height 76
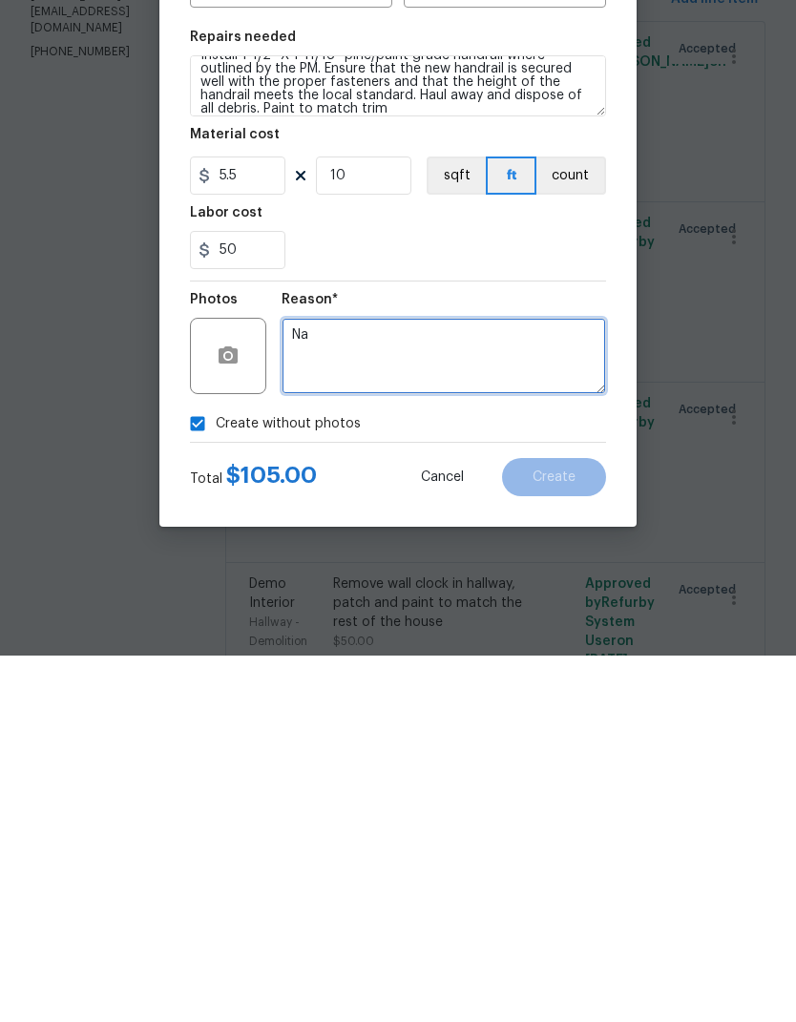
type textarea "Na"
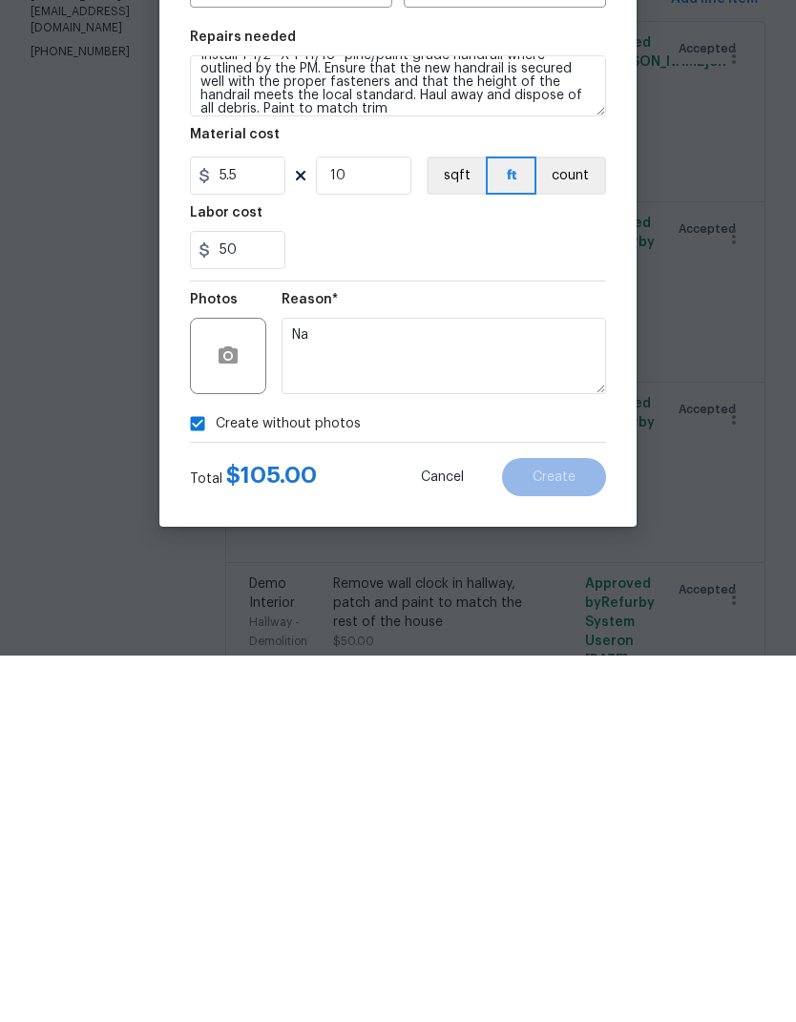
click at [521, 772] on div "Create without photos" at bounding box center [398, 790] width 416 height 36
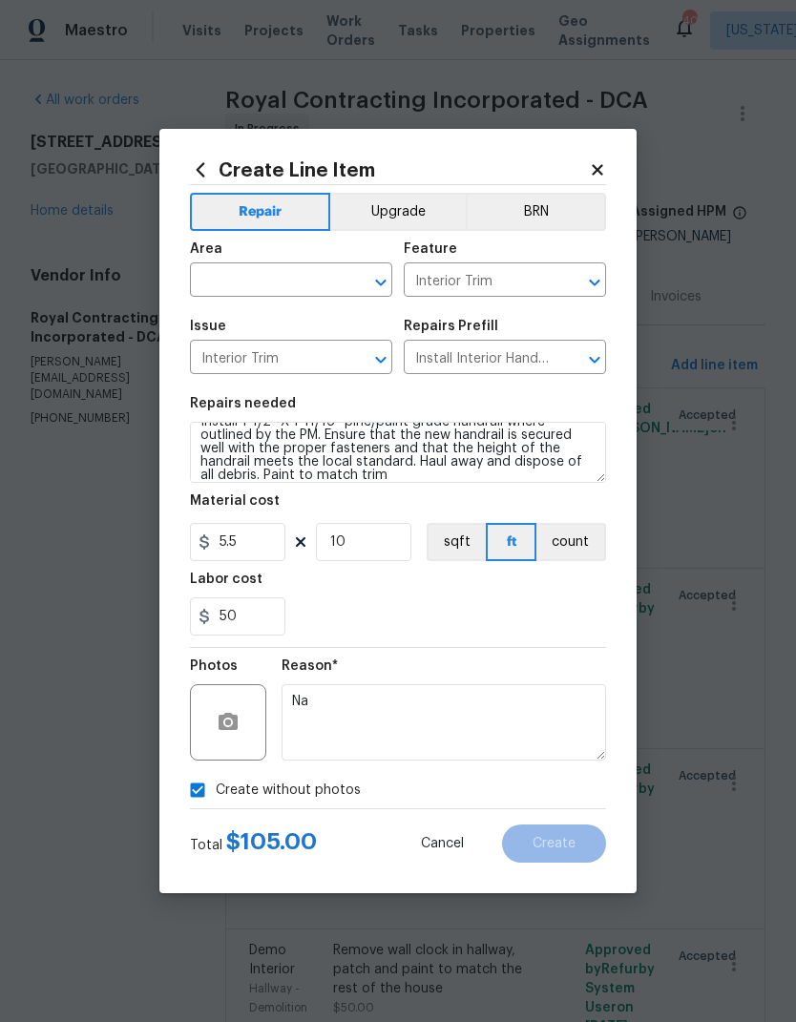
click at [279, 282] on input "text" at bounding box center [264, 282] width 149 height 30
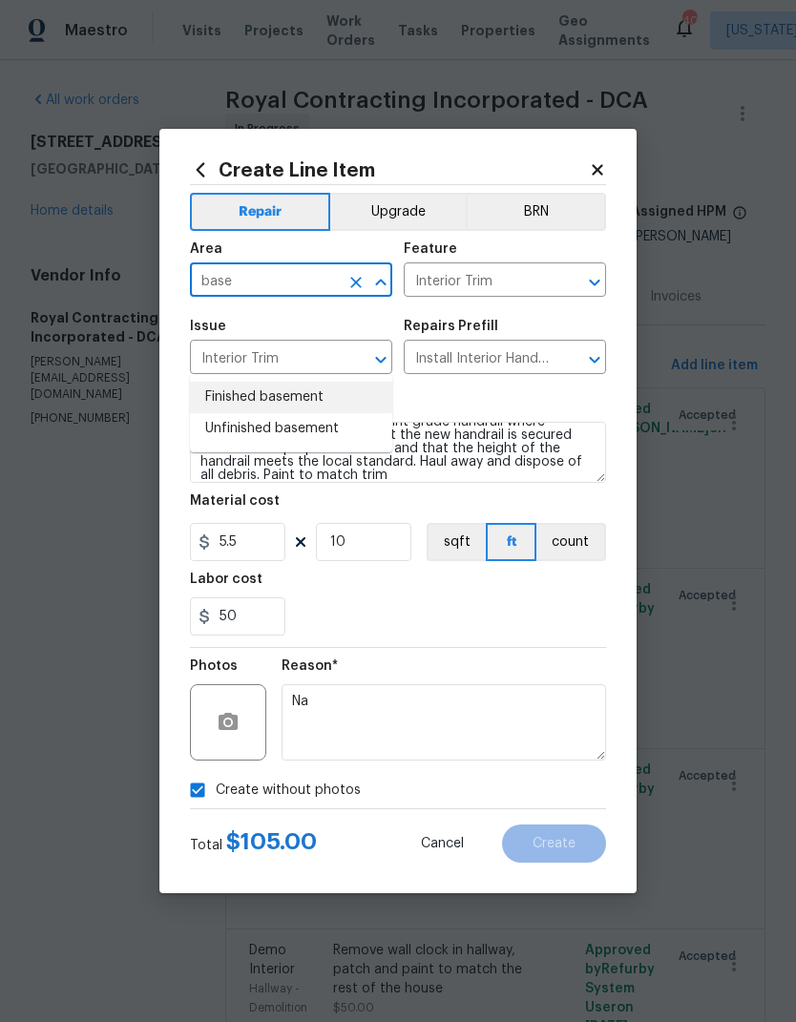
click at [285, 382] on li "Finished basement" at bounding box center [291, 397] width 202 height 31
type input "Finished basement"
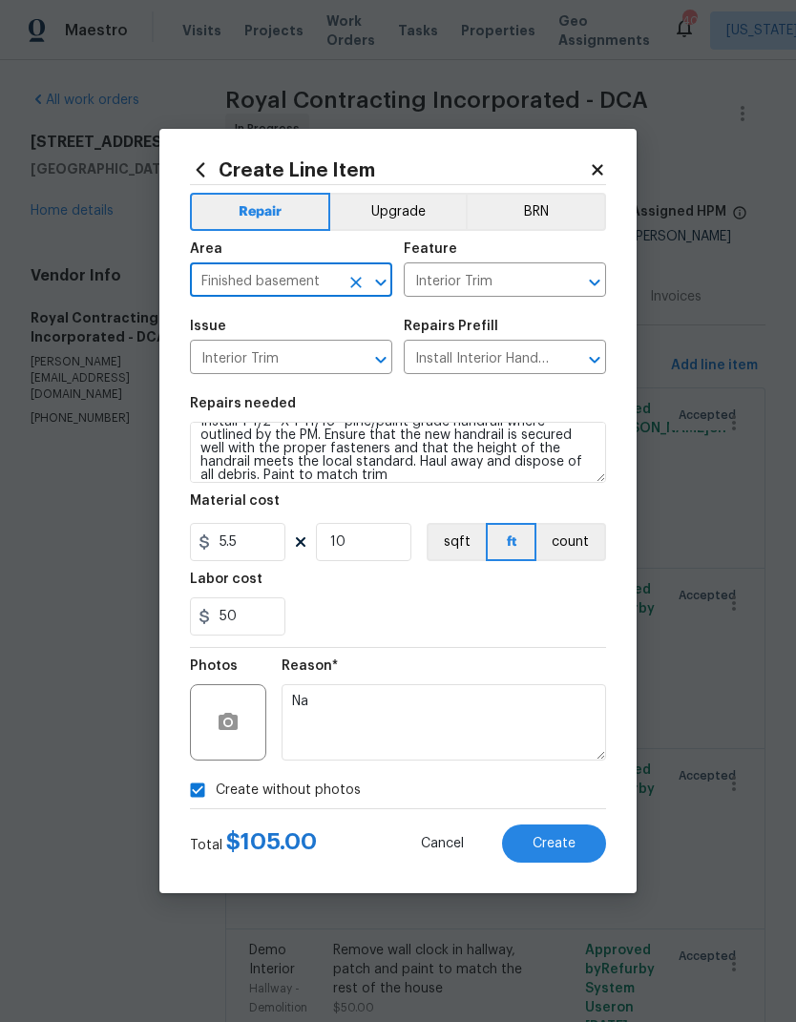
click at [520, 611] on div "50" at bounding box center [398, 616] width 416 height 38
click at [574, 846] on span "Create" at bounding box center [553, 844] width 43 height 14
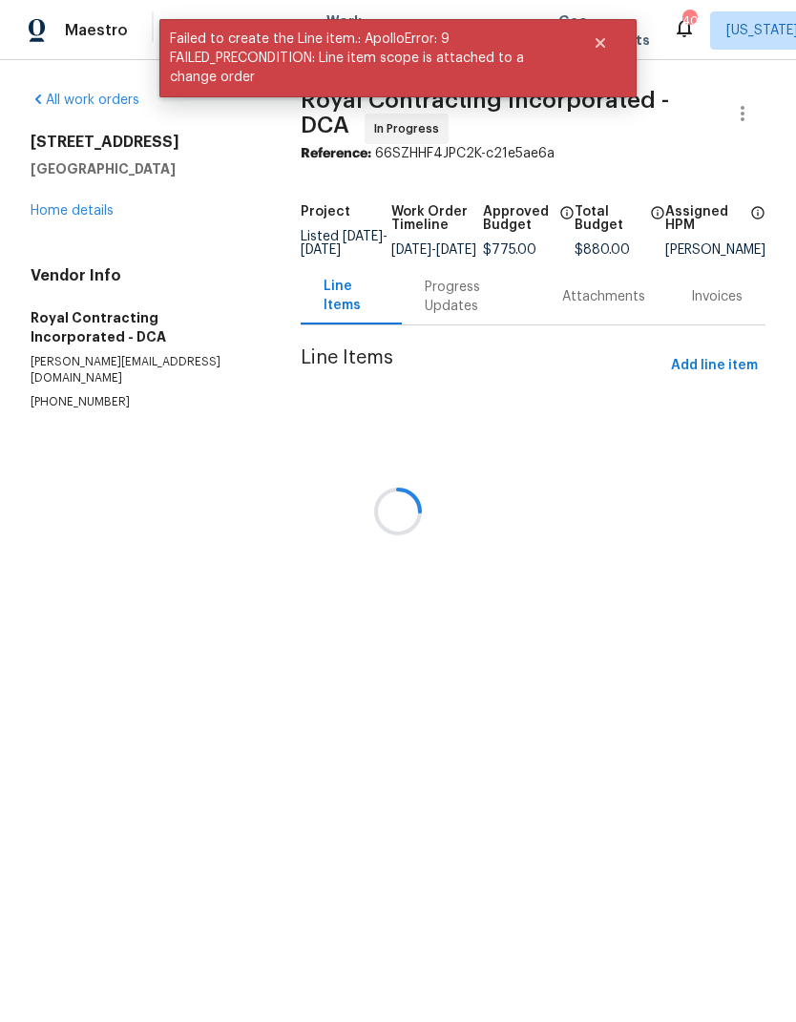
scroll to position [0, 0]
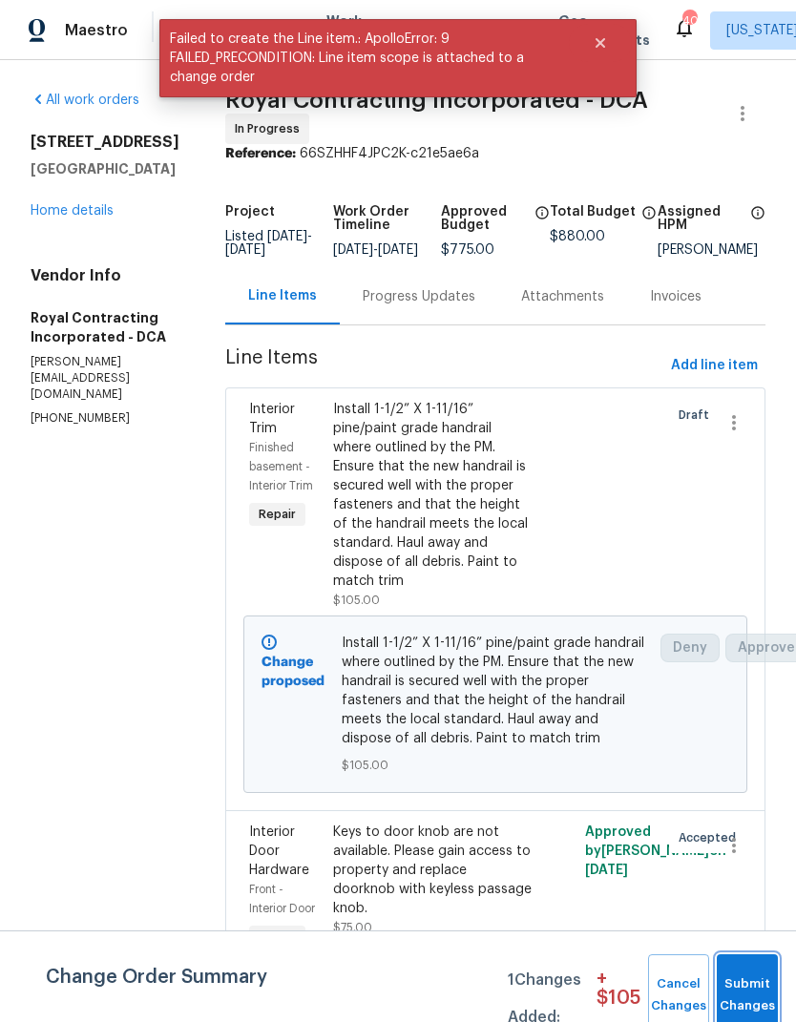
click at [748, 979] on button "Submit Changes" at bounding box center [747, 995] width 61 height 82
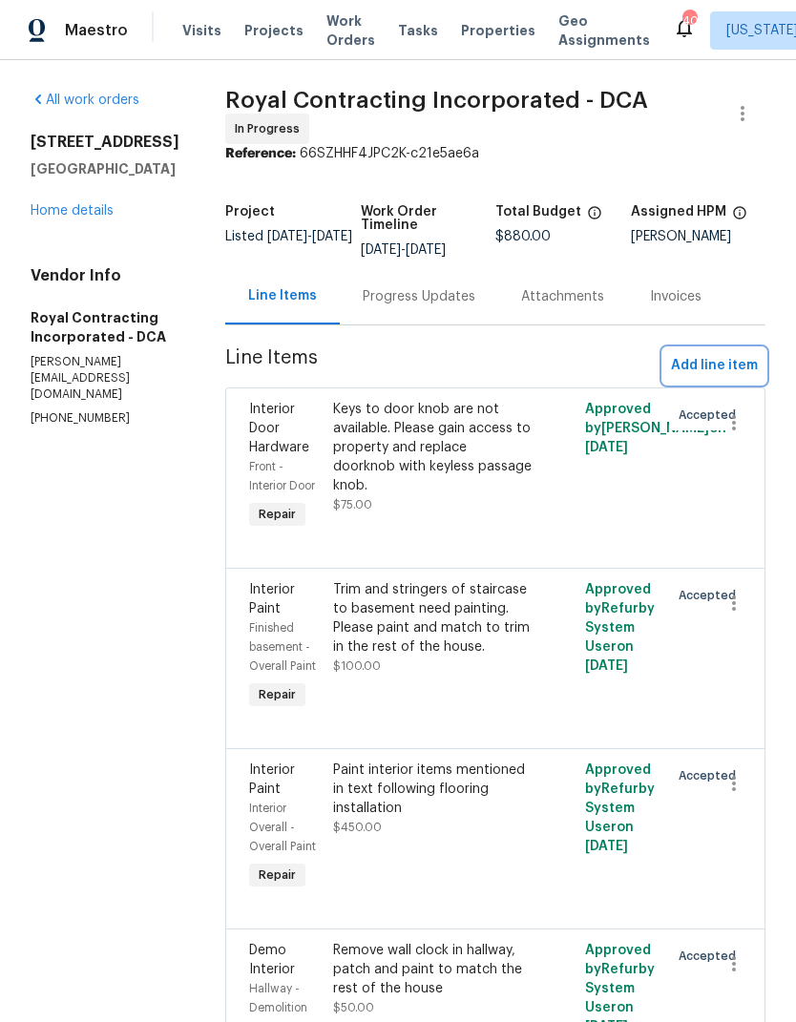
click at [729, 374] on span "Add line item" at bounding box center [714, 366] width 87 height 24
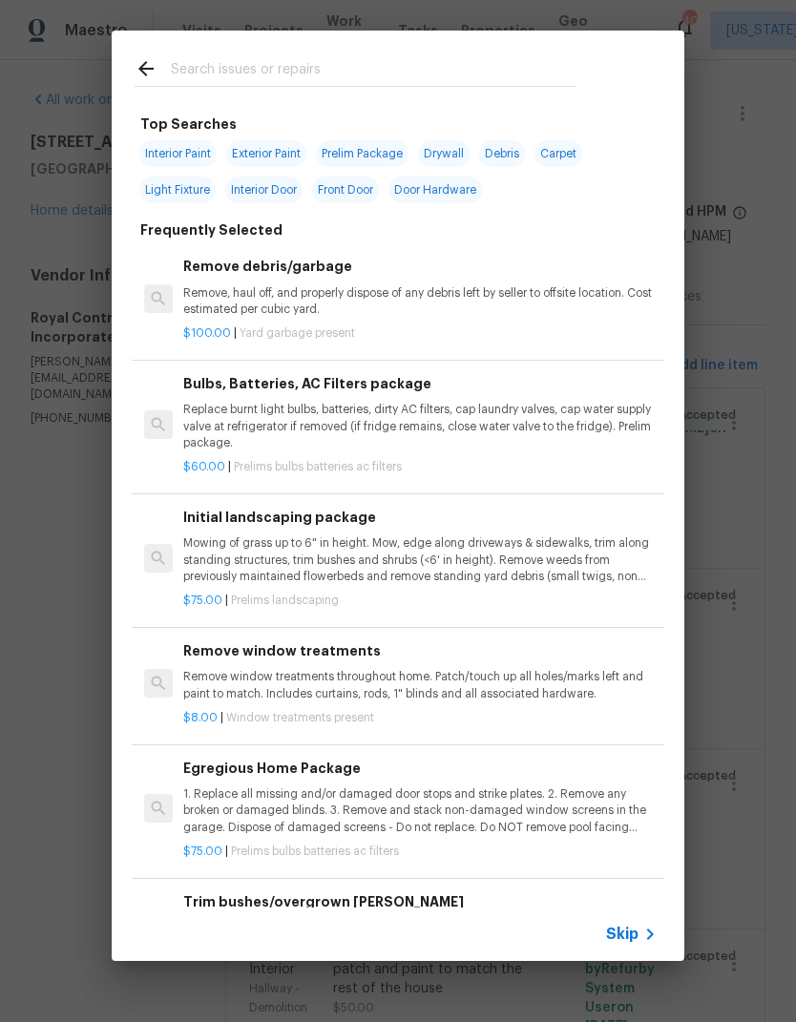
click at [319, 70] on input "text" at bounding box center [373, 71] width 405 height 29
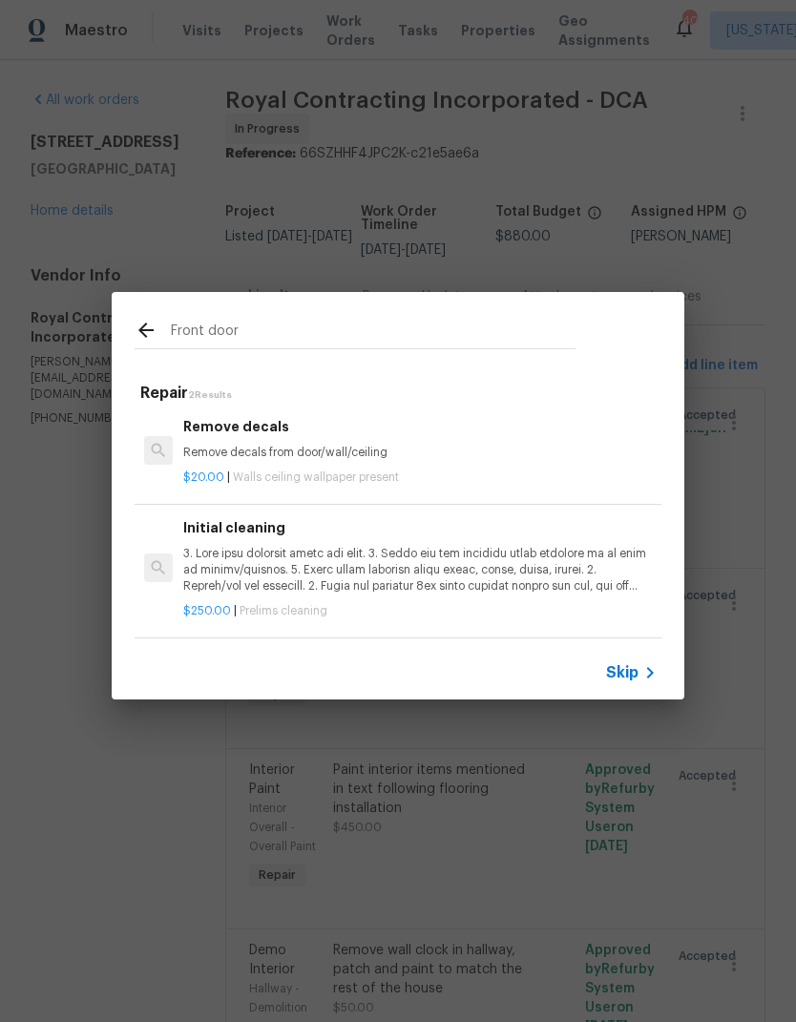
scroll to position [3, 0]
click at [296, 332] on input "Front door" at bounding box center [373, 333] width 405 height 29
click at [299, 332] on input "Front door" at bounding box center [373, 333] width 405 height 29
click at [298, 332] on input "Front door" at bounding box center [373, 333] width 405 height 29
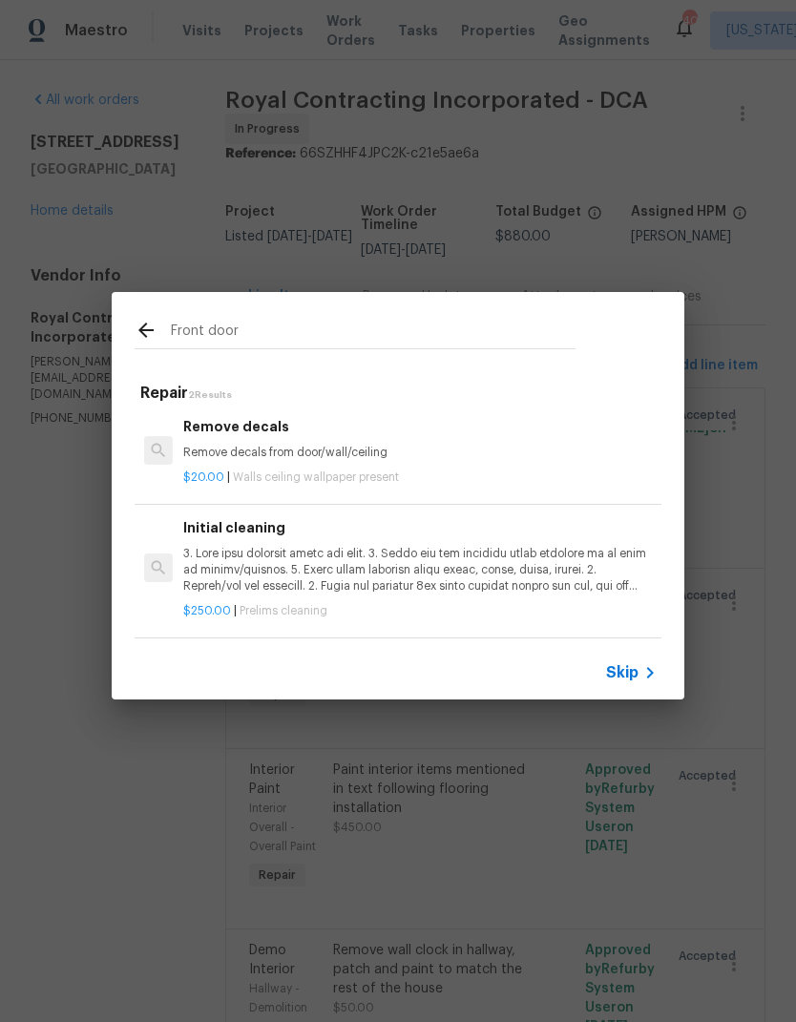
click at [279, 336] on input "Front door" at bounding box center [373, 333] width 405 height 29
click at [278, 335] on input "Front door" at bounding box center [373, 333] width 405 height 29
click at [273, 338] on input "Front door" at bounding box center [373, 333] width 405 height 29
click at [272, 338] on input "Front door" at bounding box center [373, 333] width 405 height 29
click at [261, 341] on input "Front door" at bounding box center [373, 333] width 405 height 29
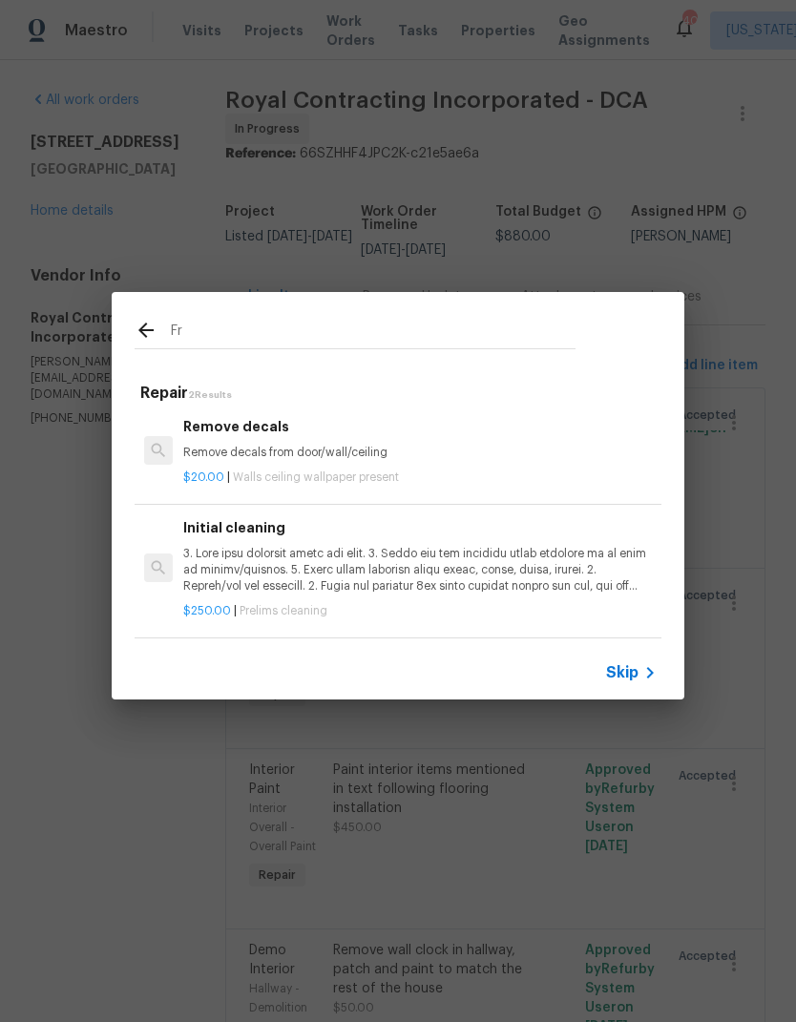
type input "F"
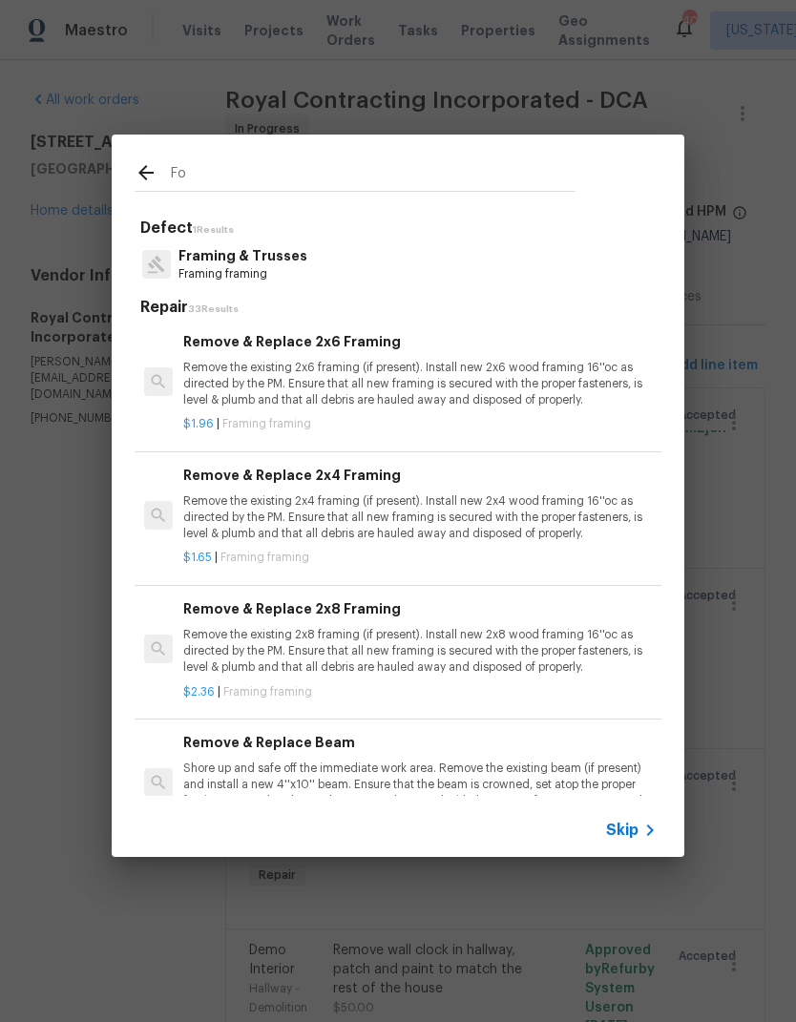
type input "F"
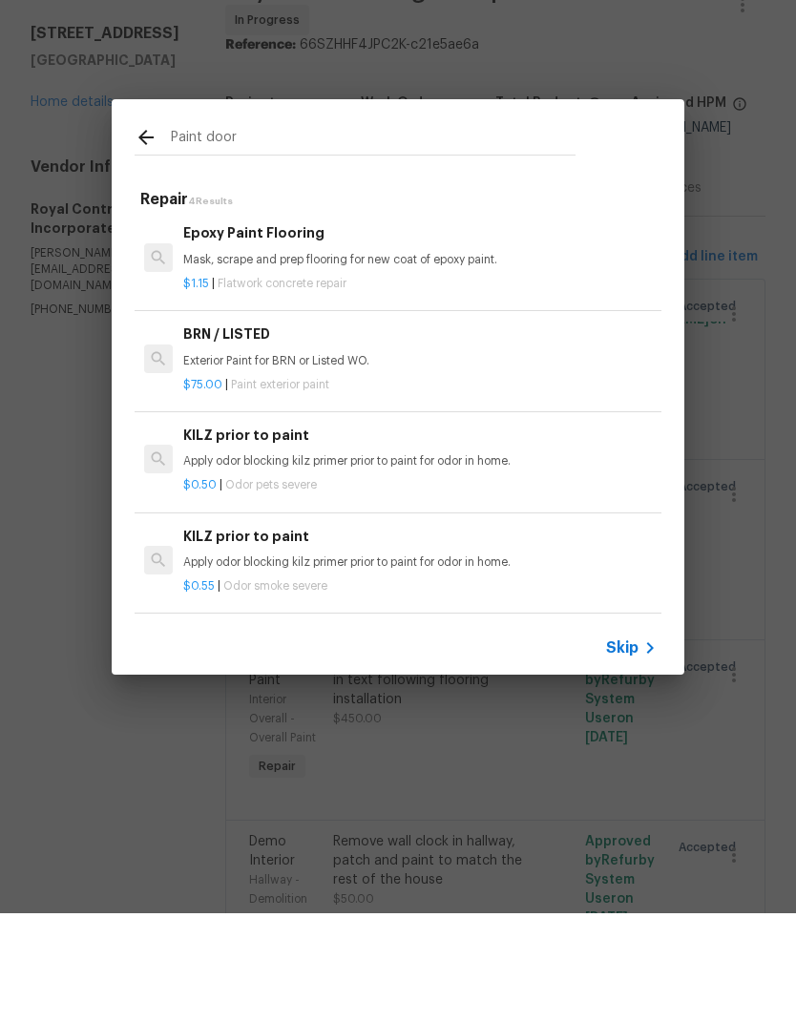
click at [324, 235] on input "Paint door" at bounding box center [373, 249] width 405 height 29
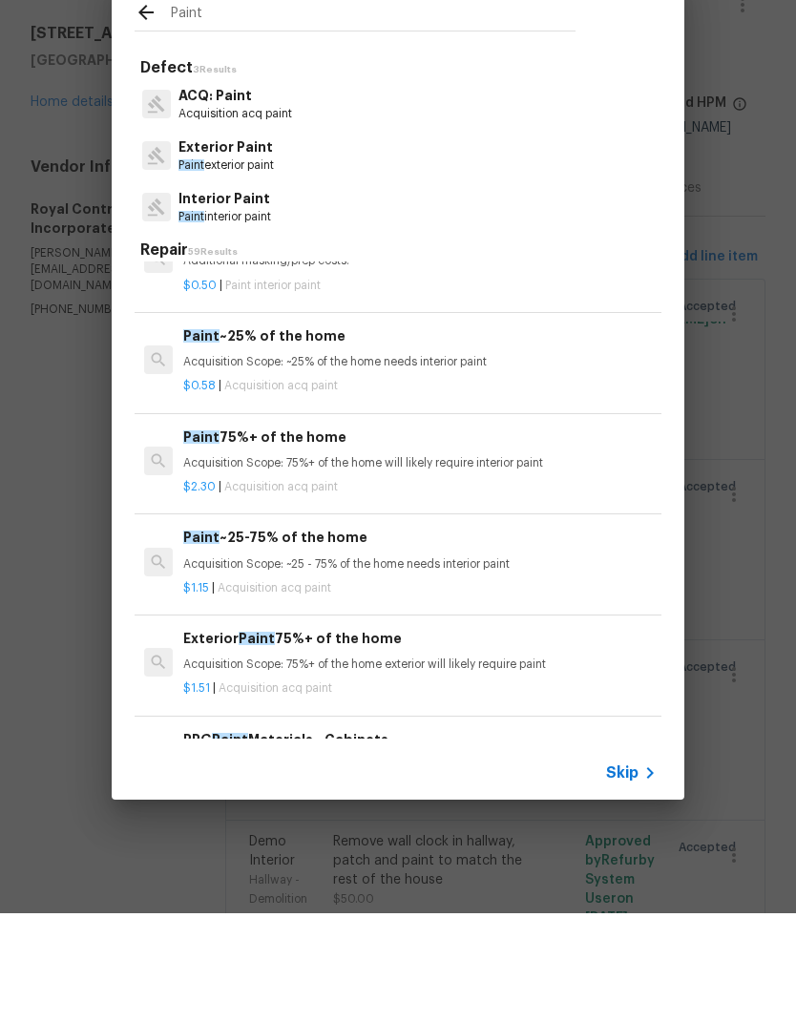
scroll to position [1611, -1]
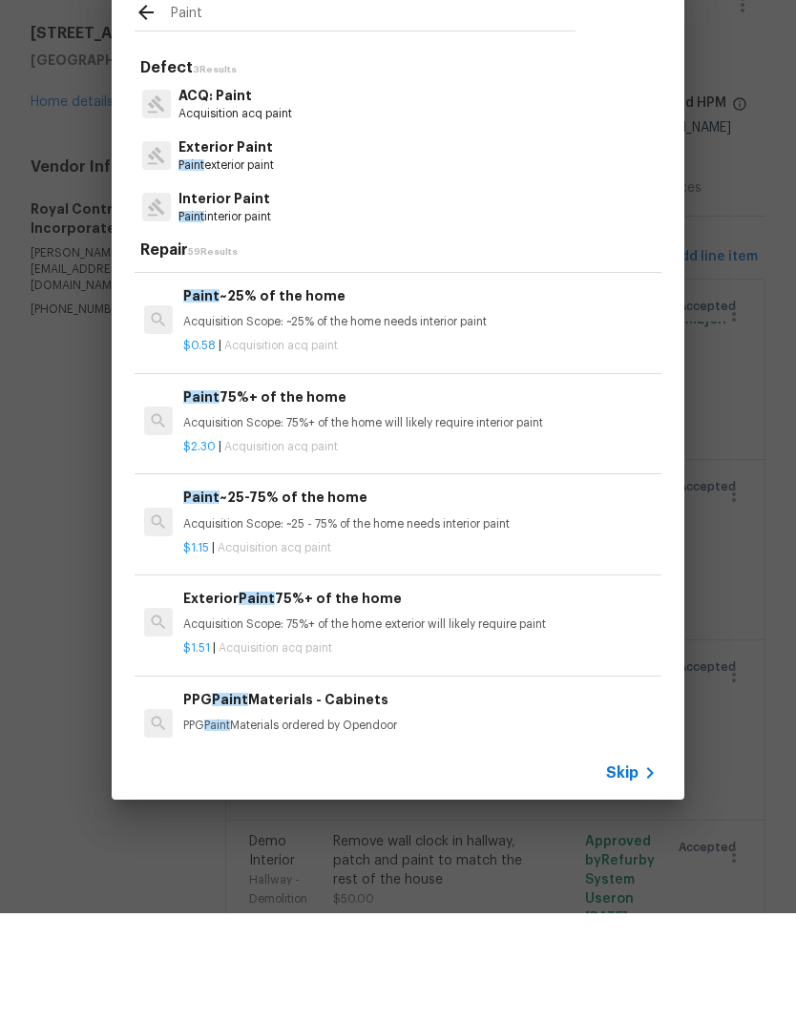
click at [219, 110] on input "Paint" at bounding box center [373, 124] width 405 height 29
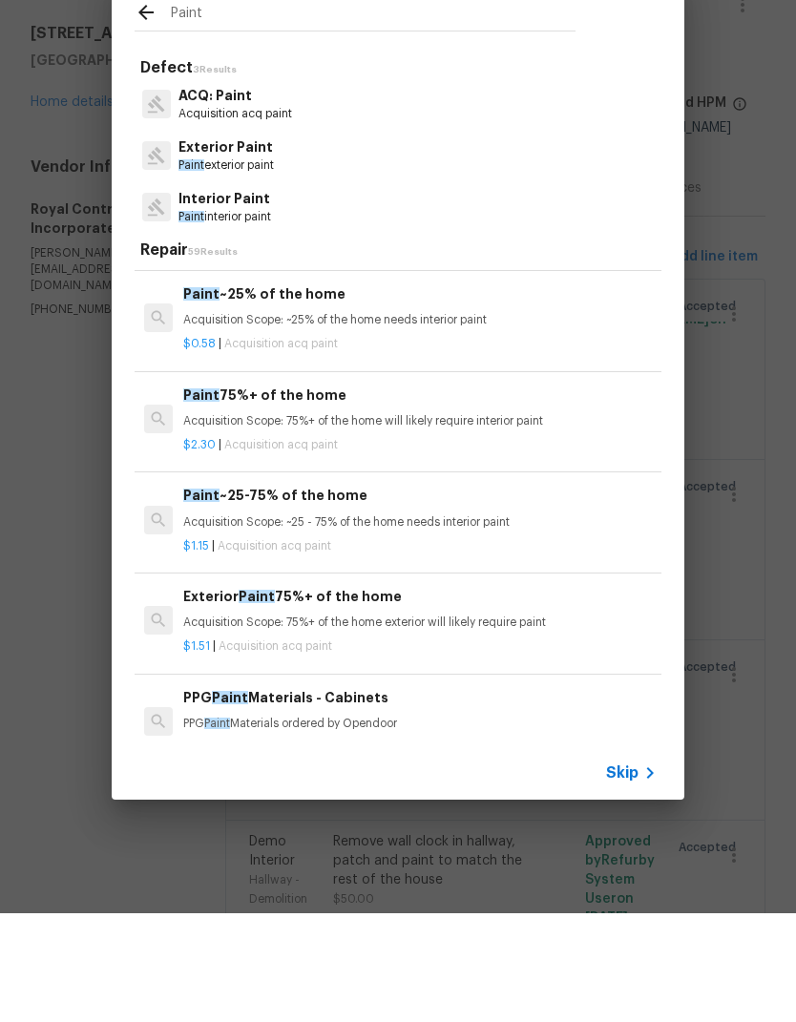
click at [219, 110] on input "Paint" at bounding box center [373, 124] width 405 height 29
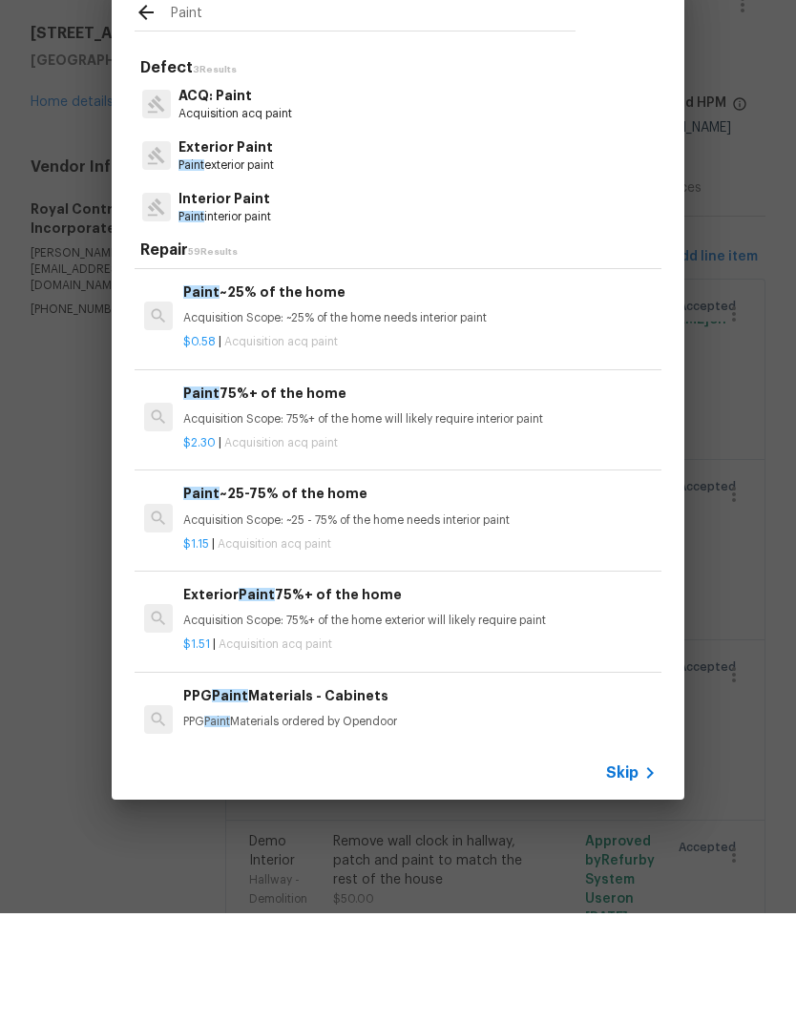
scroll to position [1638, 0]
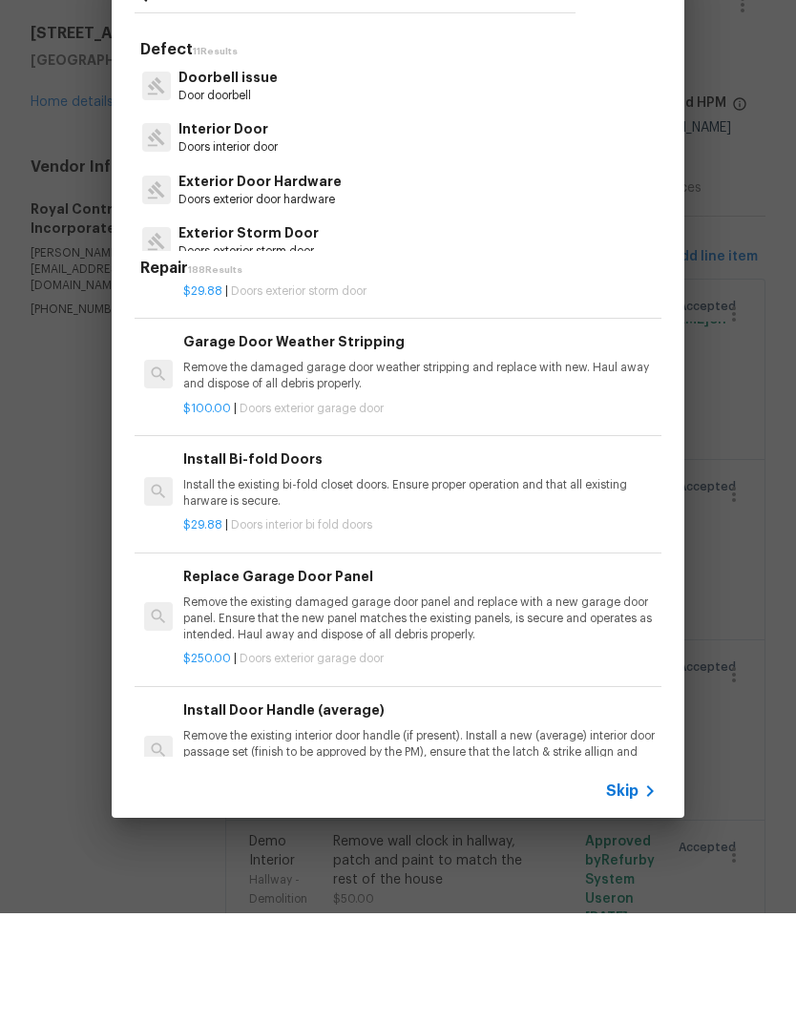
type input "Door"
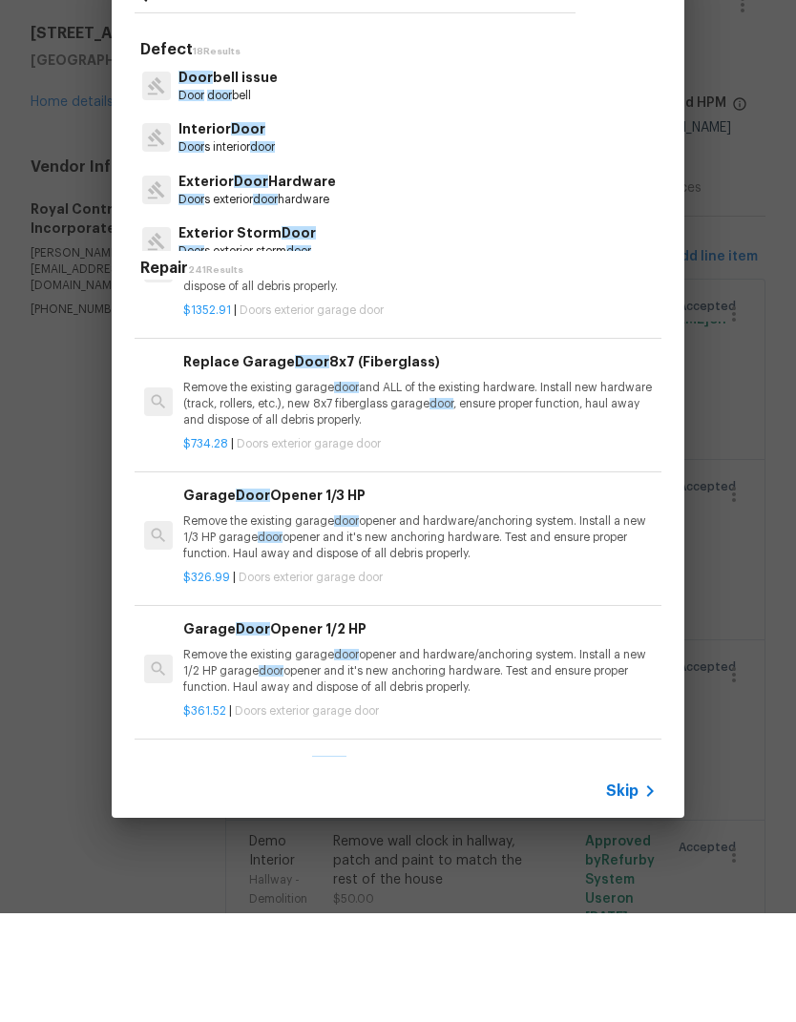
scroll to position [0, 0]
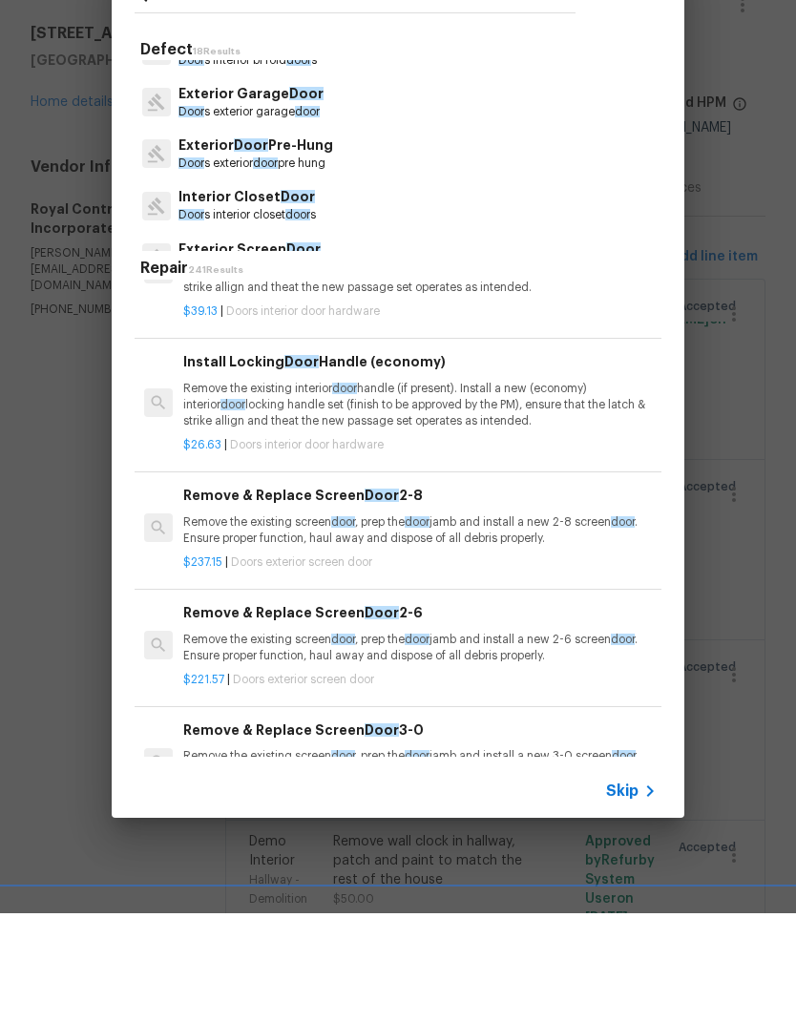
click at [297, 264] on p "Door s exterior door pre hung" at bounding box center [255, 272] width 155 height 16
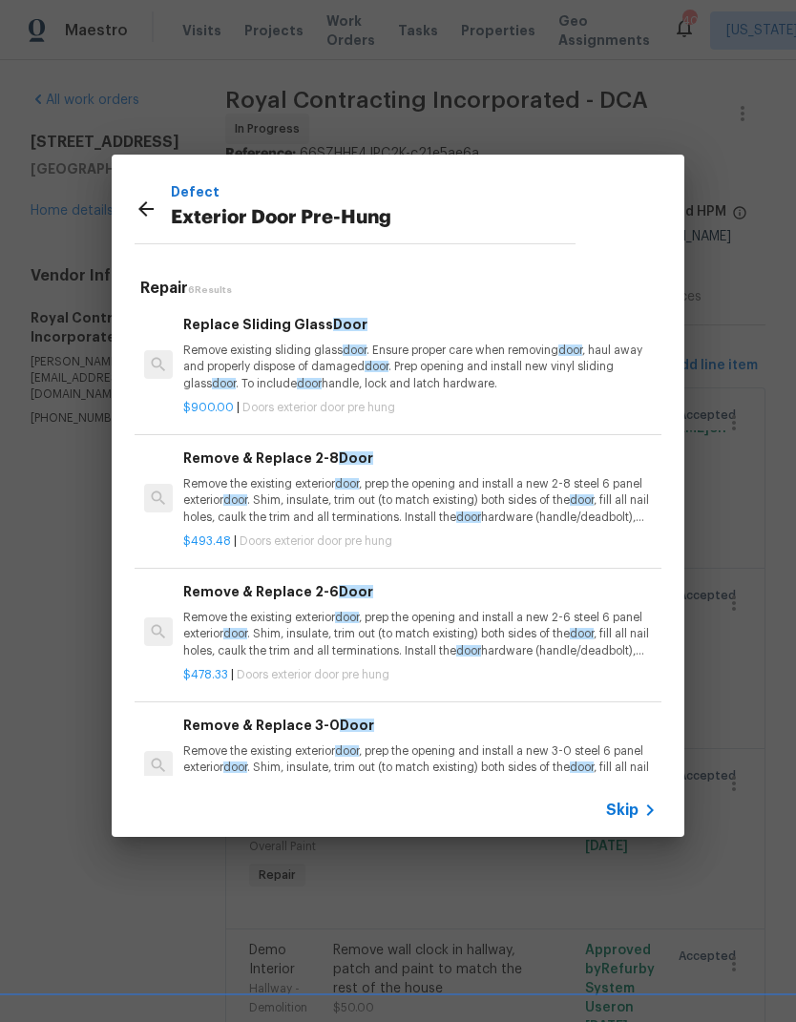
click at [153, 208] on icon at bounding box center [145, 208] width 15 height 15
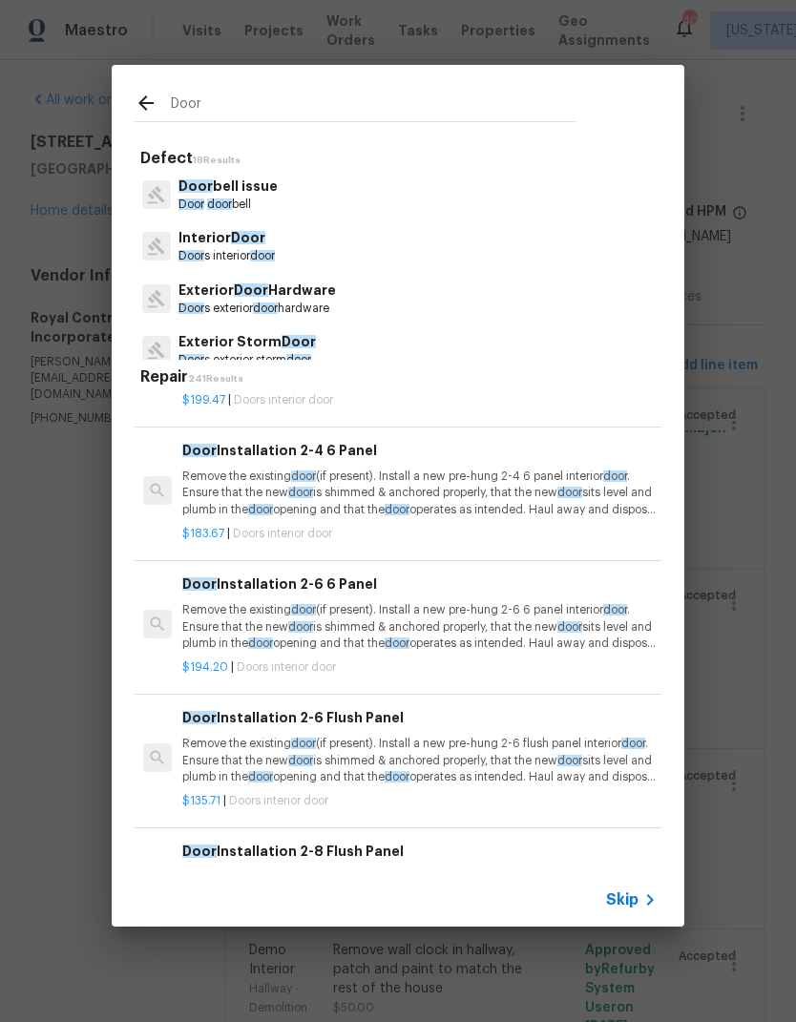
click at [274, 109] on input "Door" at bounding box center [373, 107] width 405 height 29
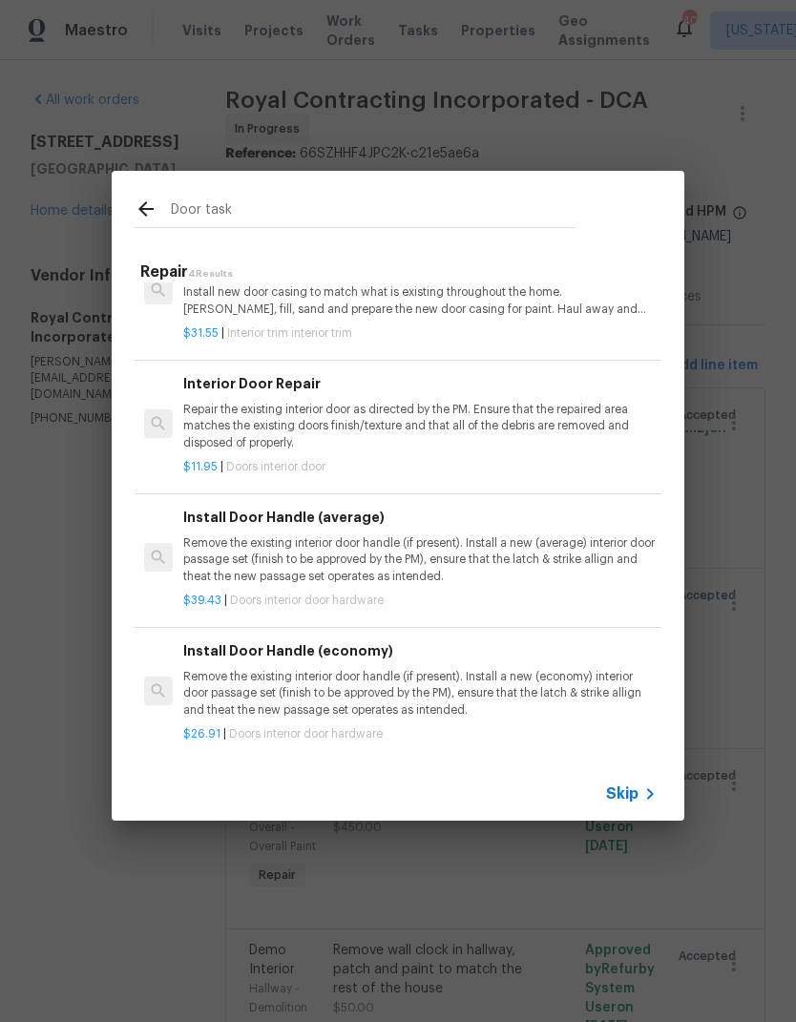
click at [281, 218] on input "Door task" at bounding box center [373, 212] width 405 height 29
click at [280, 217] on input "Door task" at bounding box center [373, 212] width 405 height 29
click at [295, 220] on input "Door task" at bounding box center [373, 212] width 405 height 29
click at [295, 219] on input "Door task" at bounding box center [373, 212] width 405 height 29
click at [297, 214] on input "Door task" at bounding box center [373, 212] width 405 height 29
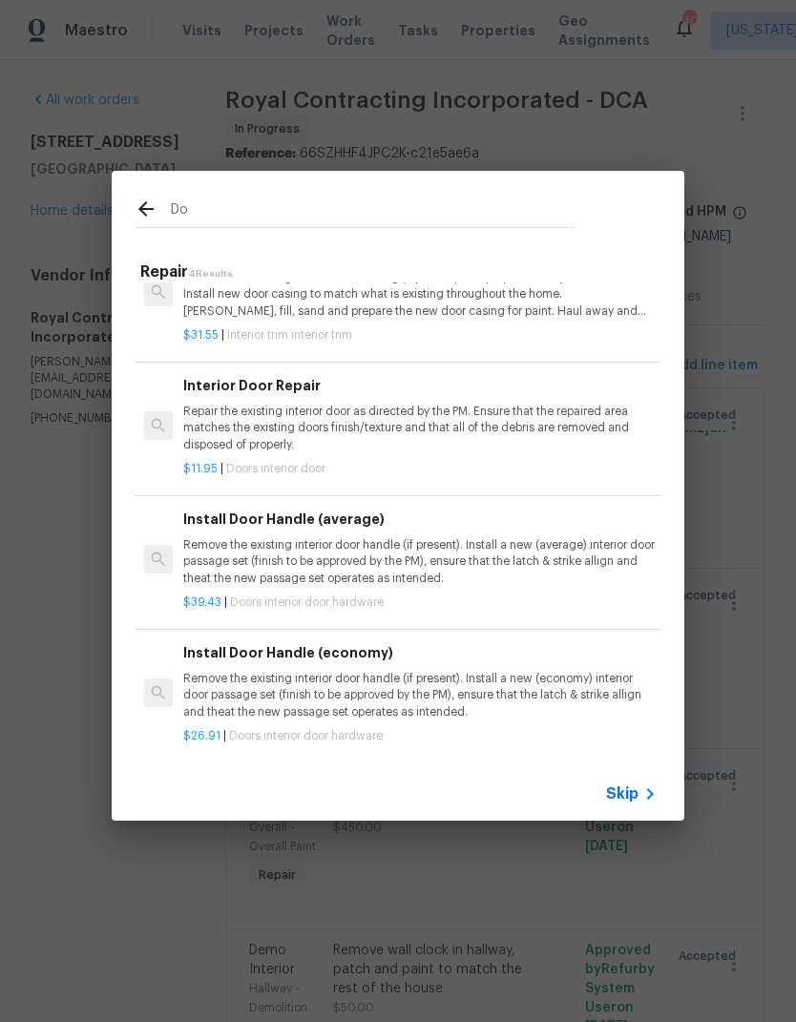
type input "D"
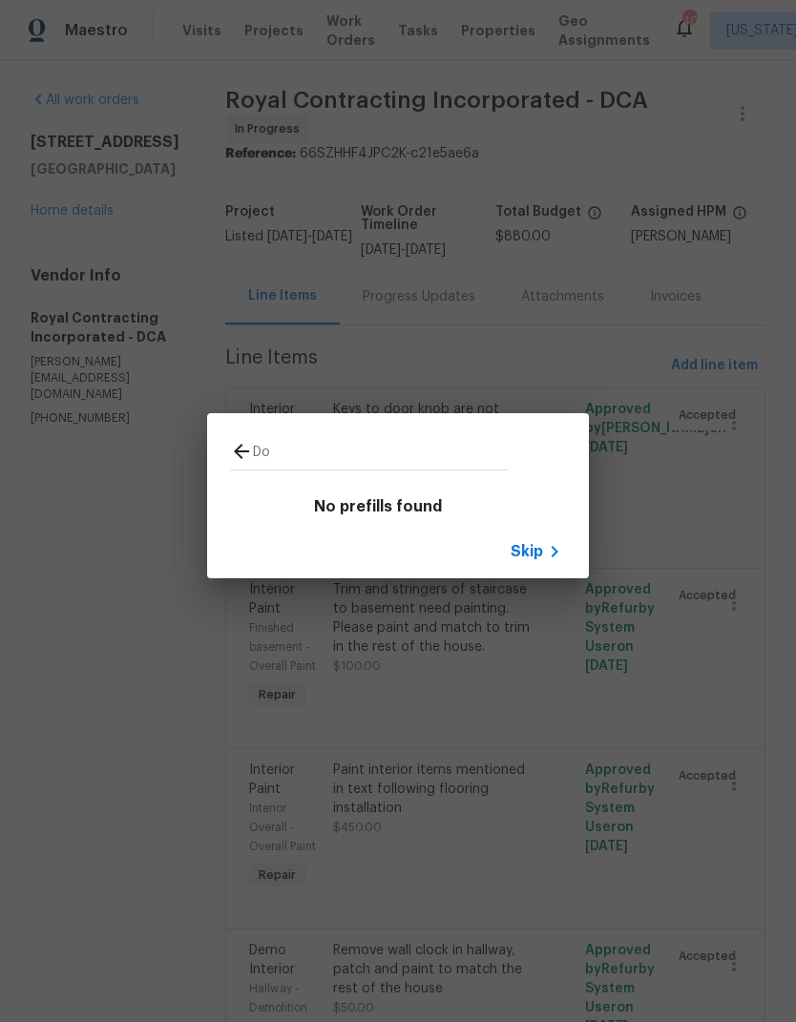
type input "D"
type input "Paint"
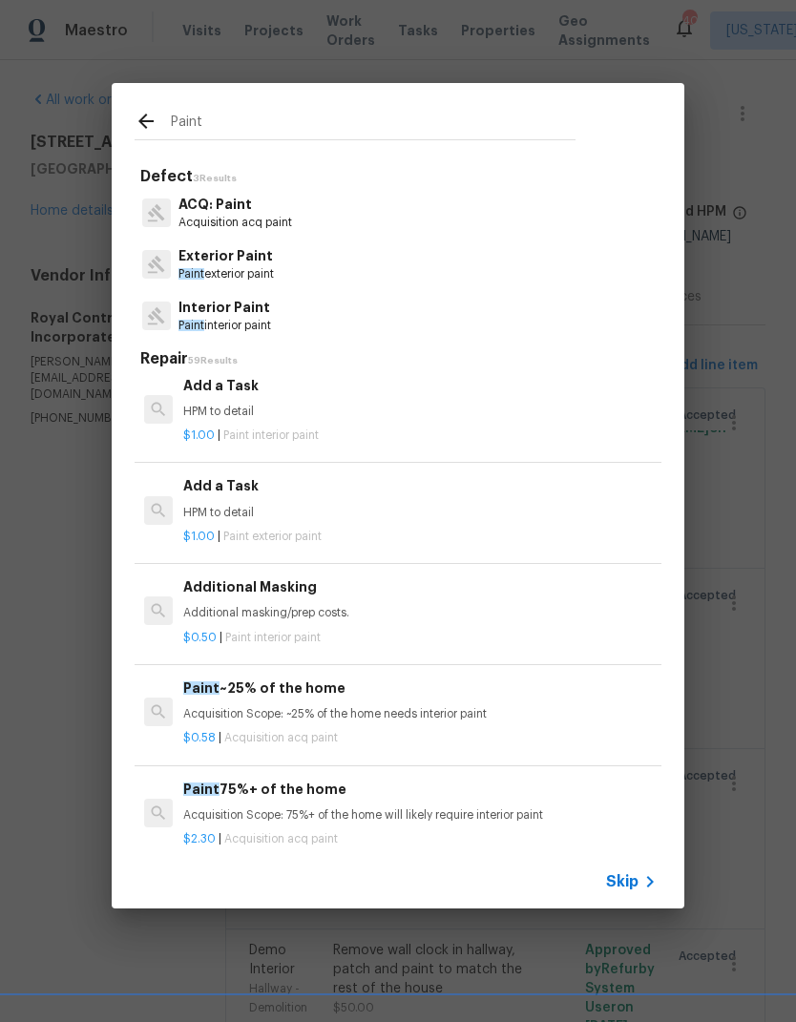
click at [240, 509] on p "HPM to detail" at bounding box center [419, 513] width 473 height 16
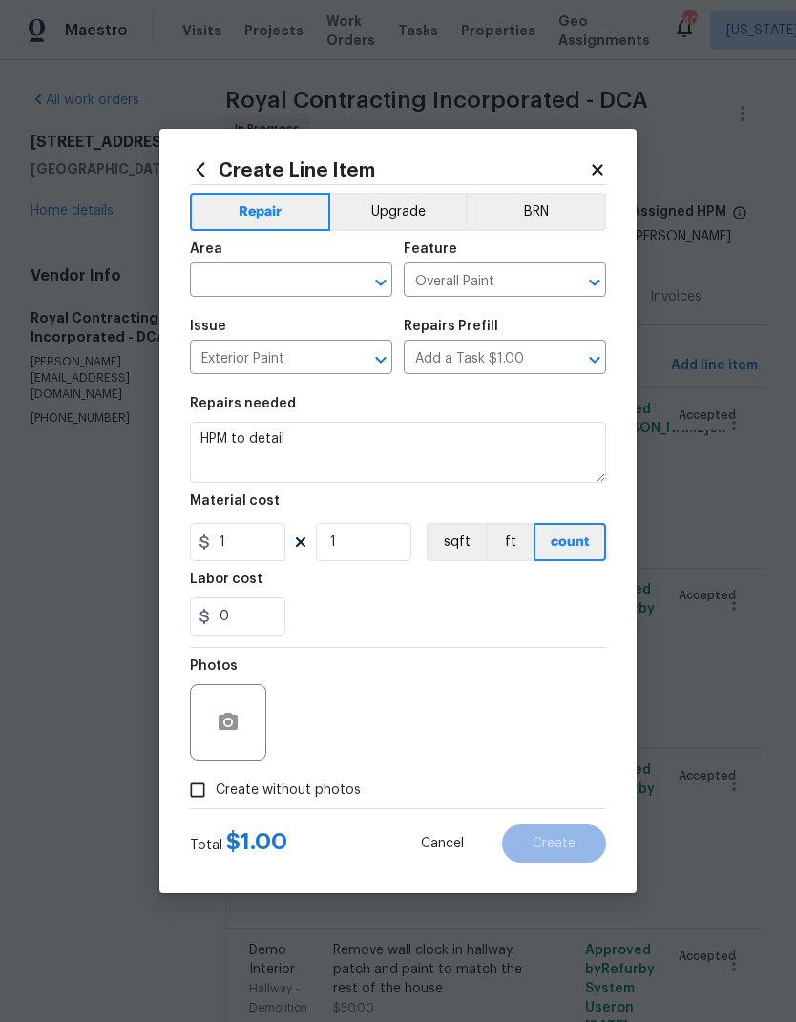
click at [260, 279] on input "text" at bounding box center [264, 282] width 149 height 30
click at [267, 382] on li "Front" at bounding box center [291, 397] width 202 height 31
type input "Front"
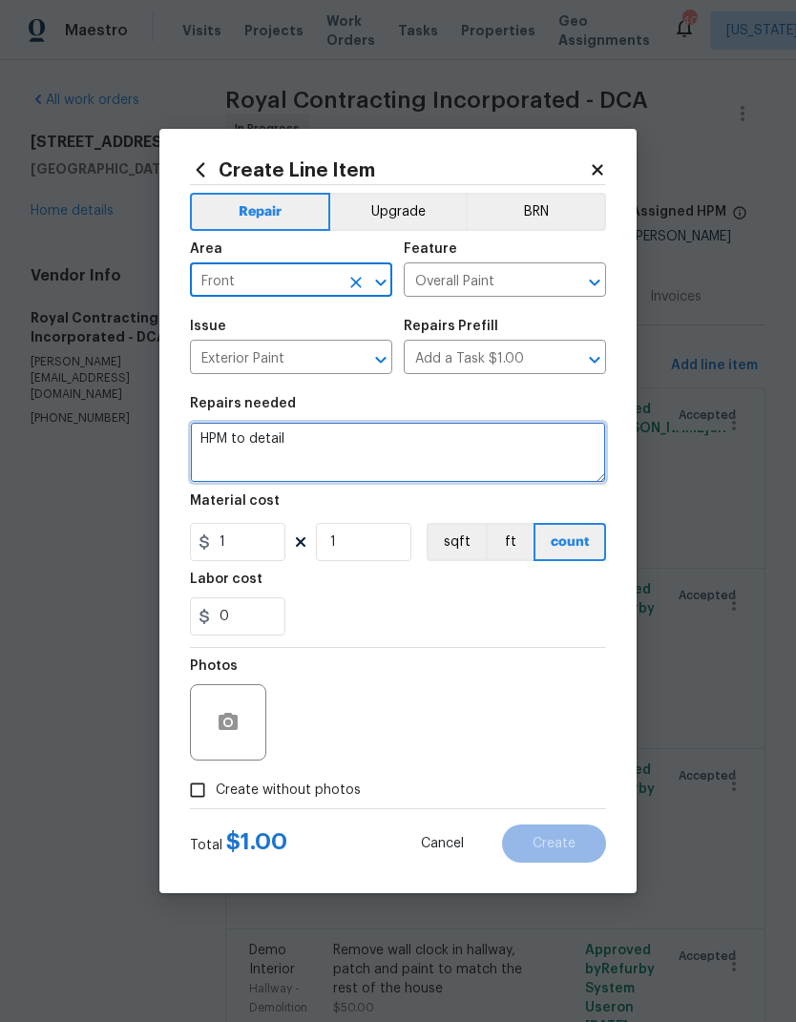
click at [290, 434] on textarea "HPM to detail" at bounding box center [398, 452] width 416 height 61
click at [289, 434] on textarea "HPM to detail" at bounding box center [398, 452] width 416 height 61
click at [275, 453] on textarea "HPM to detail" at bounding box center [398, 452] width 416 height 61
click at [273, 456] on textarea "HPM to detail" at bounding box center [398, 452] width 416 height 61
type textarea "H"
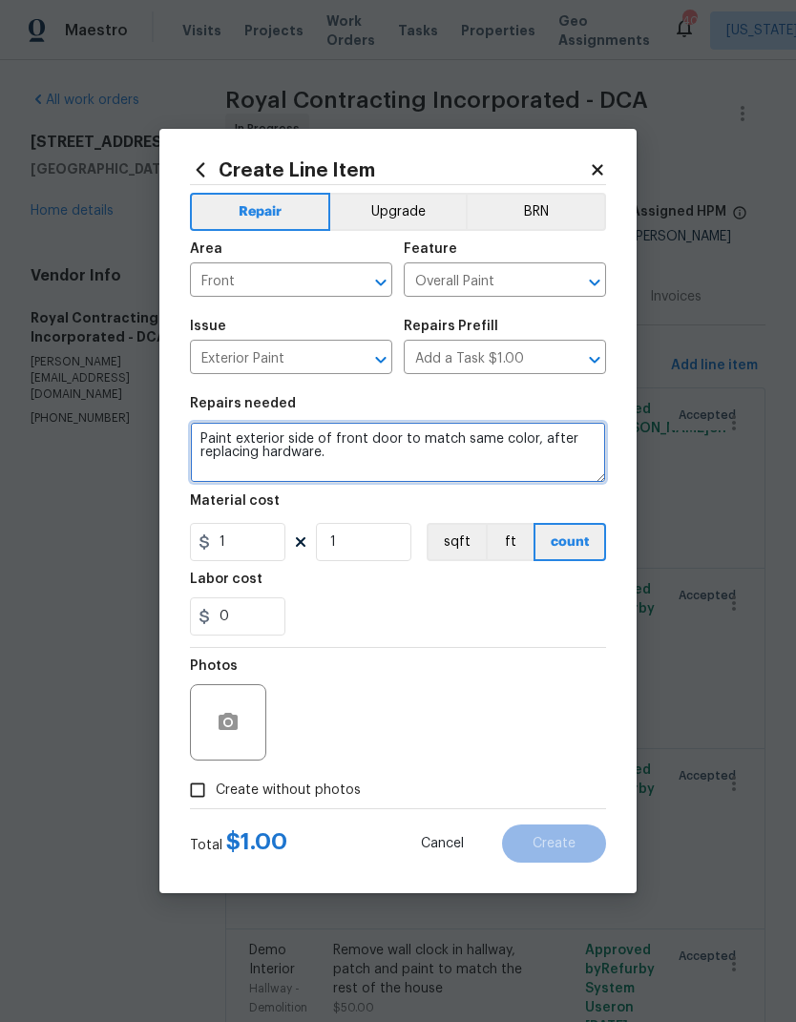
type textarea "Paint exterior side of front door to match same color, after replacing hardware."
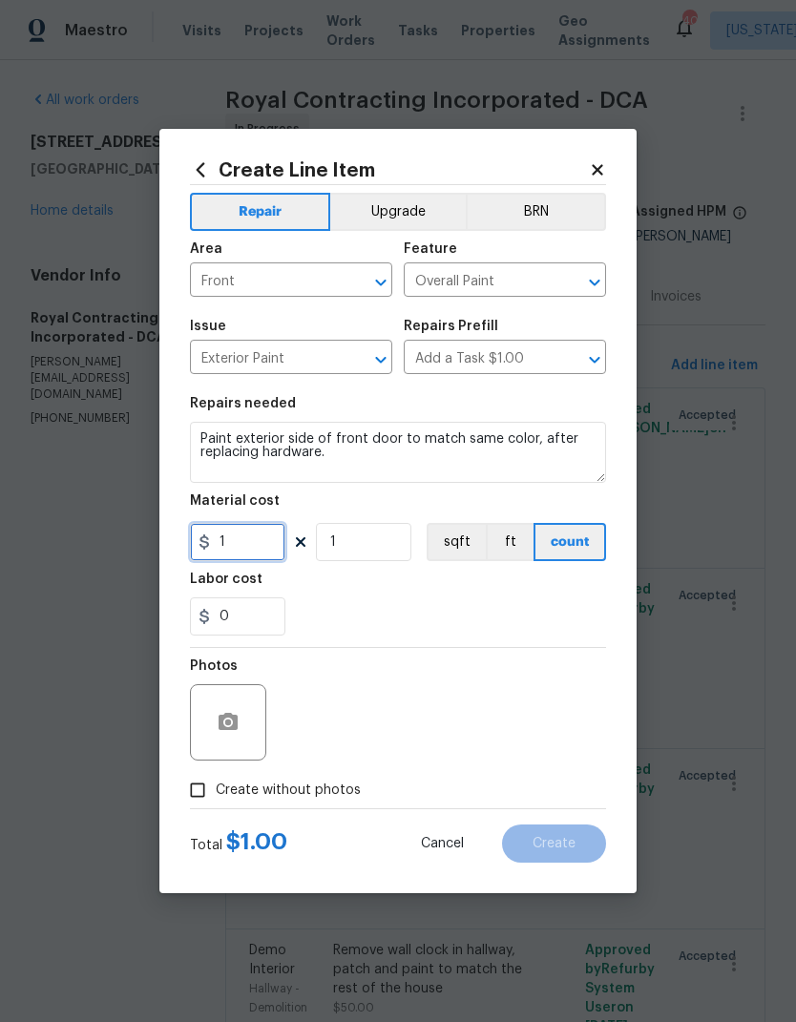
click at [259, 553] on input "1" at bounding box center [237, 542] width 95 height 38
type input "175"
click at [444, 622] on div "0" at bounding box center [398, 616] width 416 height 38
click at [195, 795] on input "Create without photos" at bounding box center [197, 790] width 36 height 36
checkbox input "true"
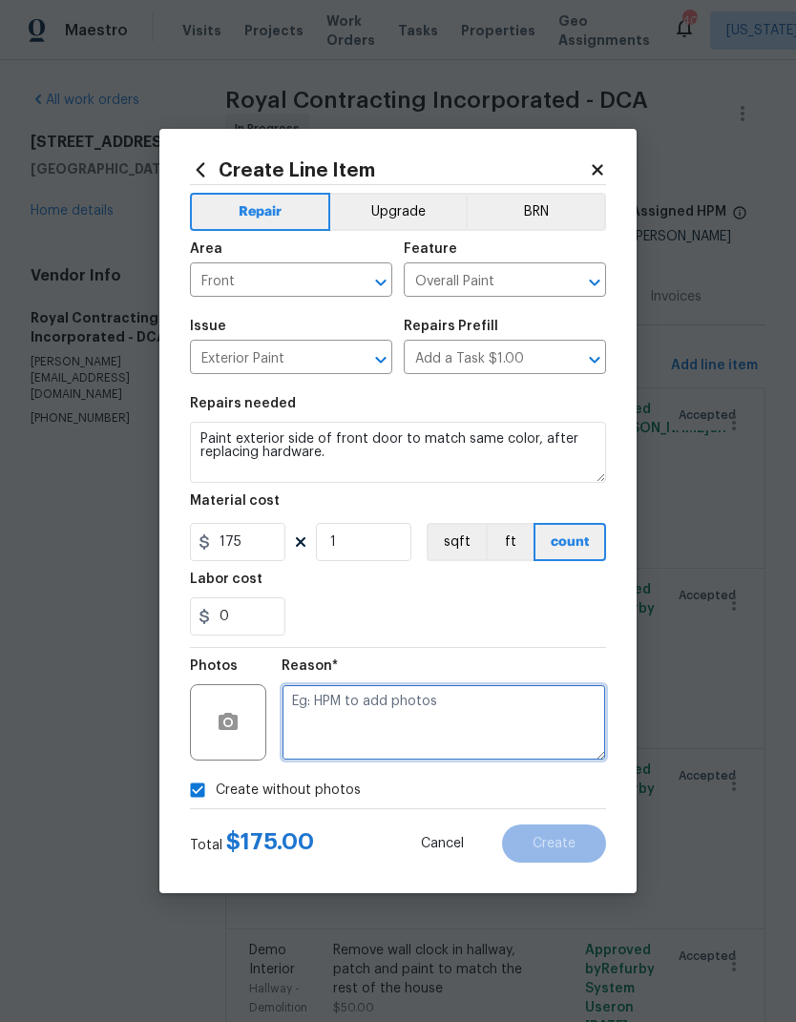
click at [485, 718] on textarea at bounding box center [444, 722] width 324 height 76
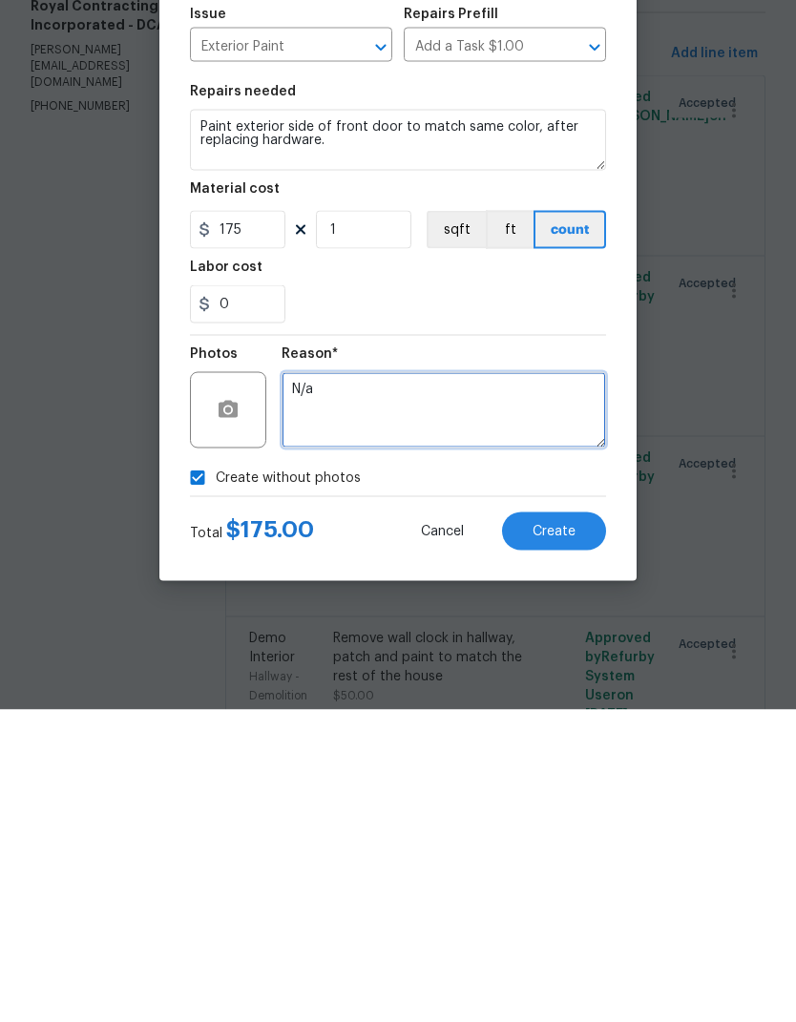
type textarea "N/a"
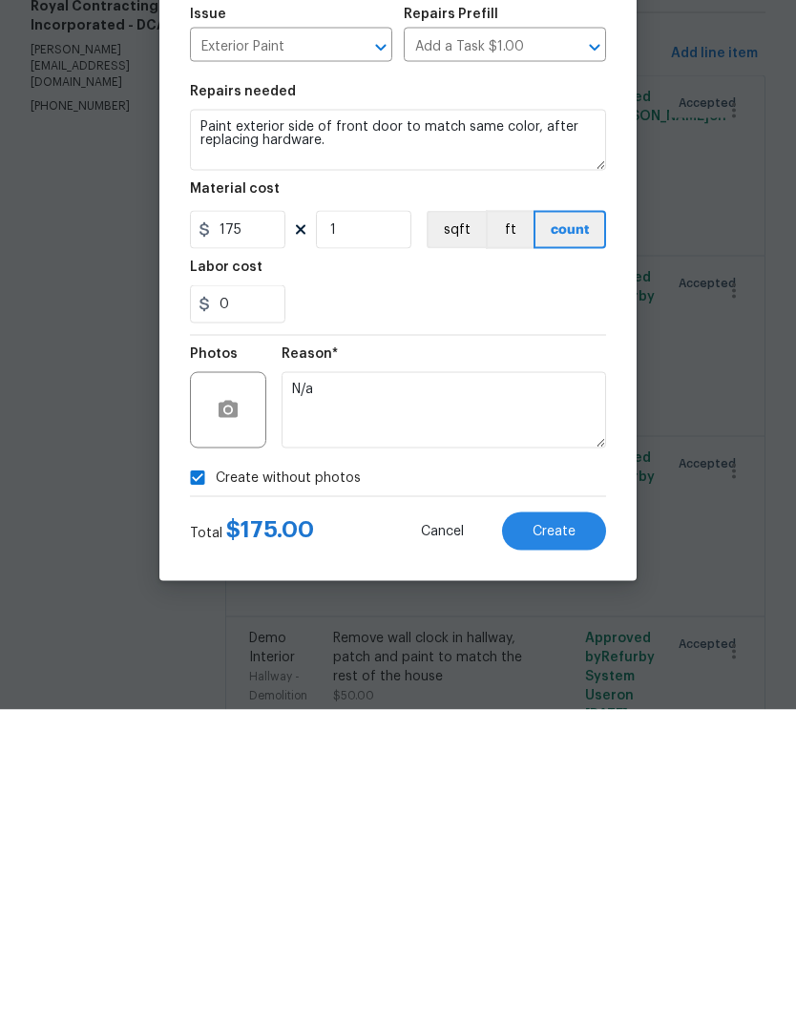
click at [567, 837] on span "Create" at bounding box center [553, 844] width 43 height 14
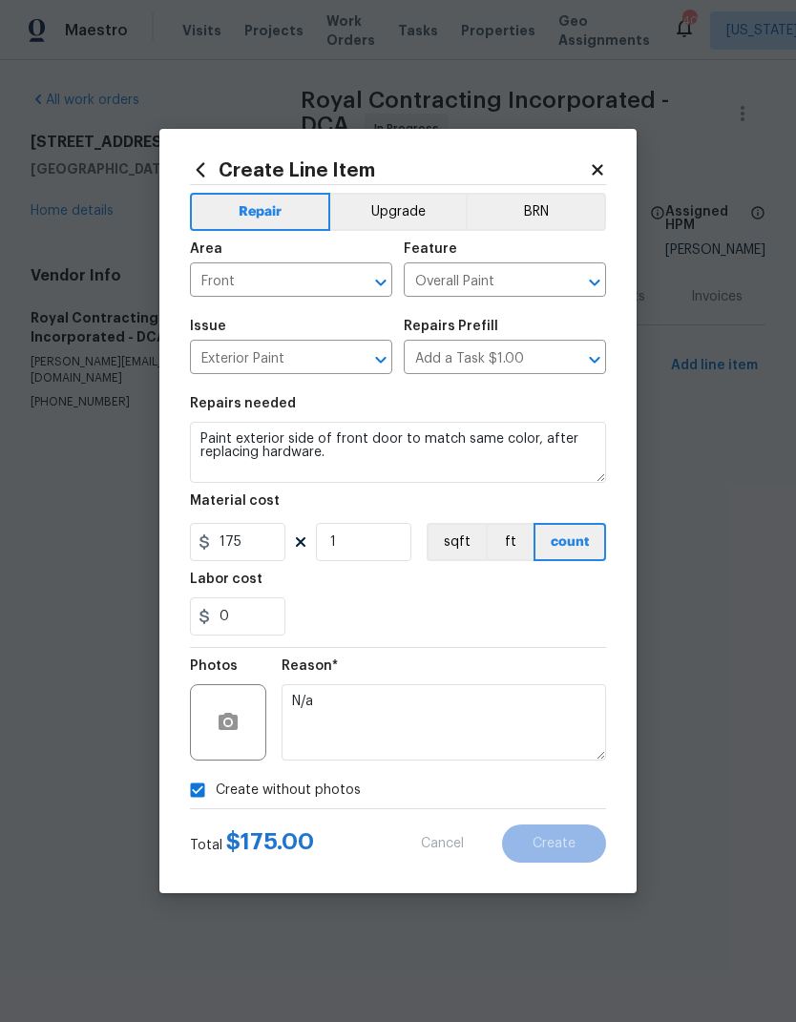
type input "0"
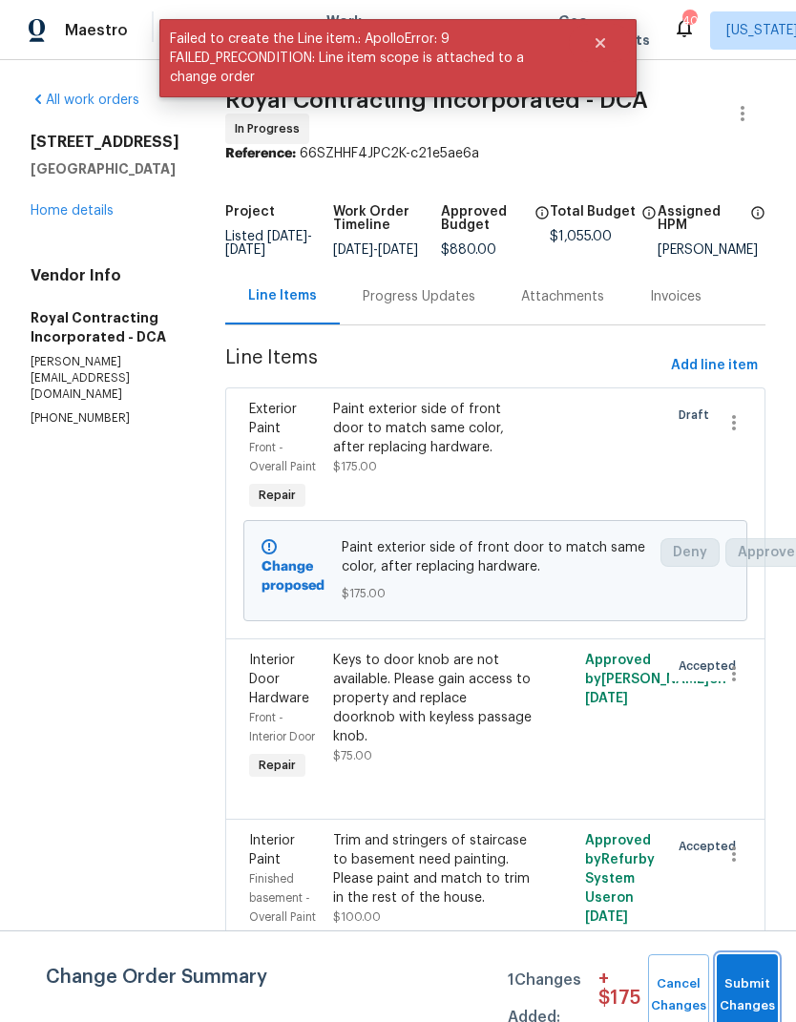
click at [768, 993] on span "Submit Changes" at bounding box center [747, 995] width 42 height 44
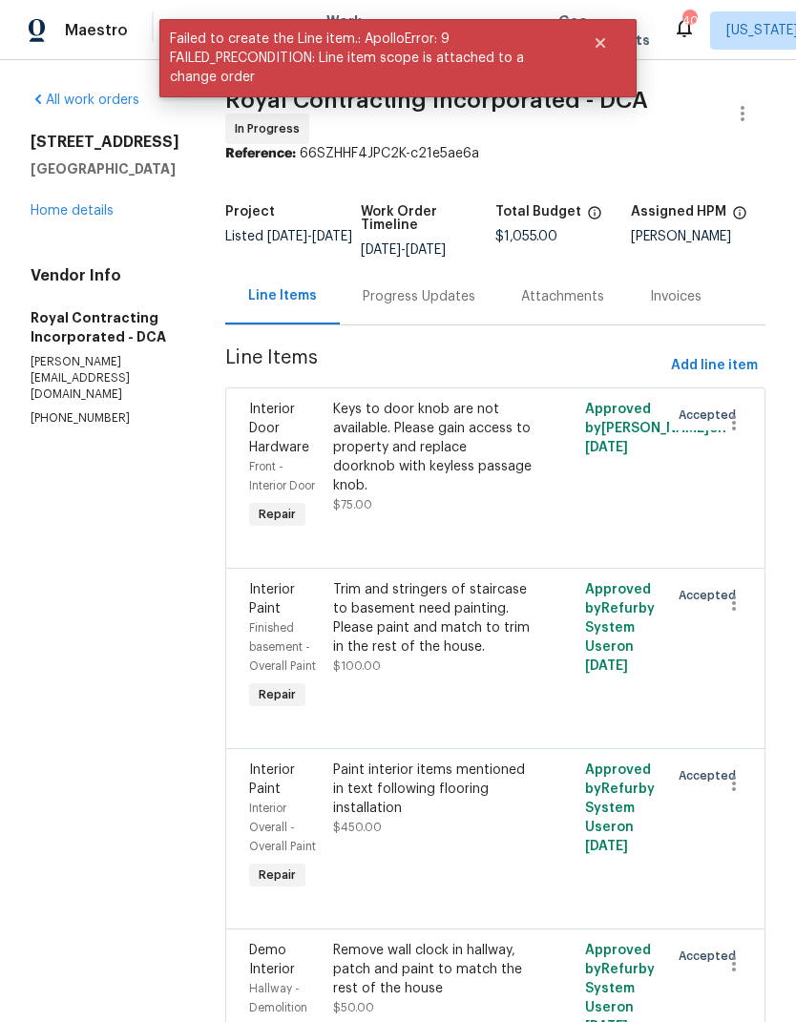
click at [48, 216] on link "Home details" at bounding box center [72, 210] width 83 height 13
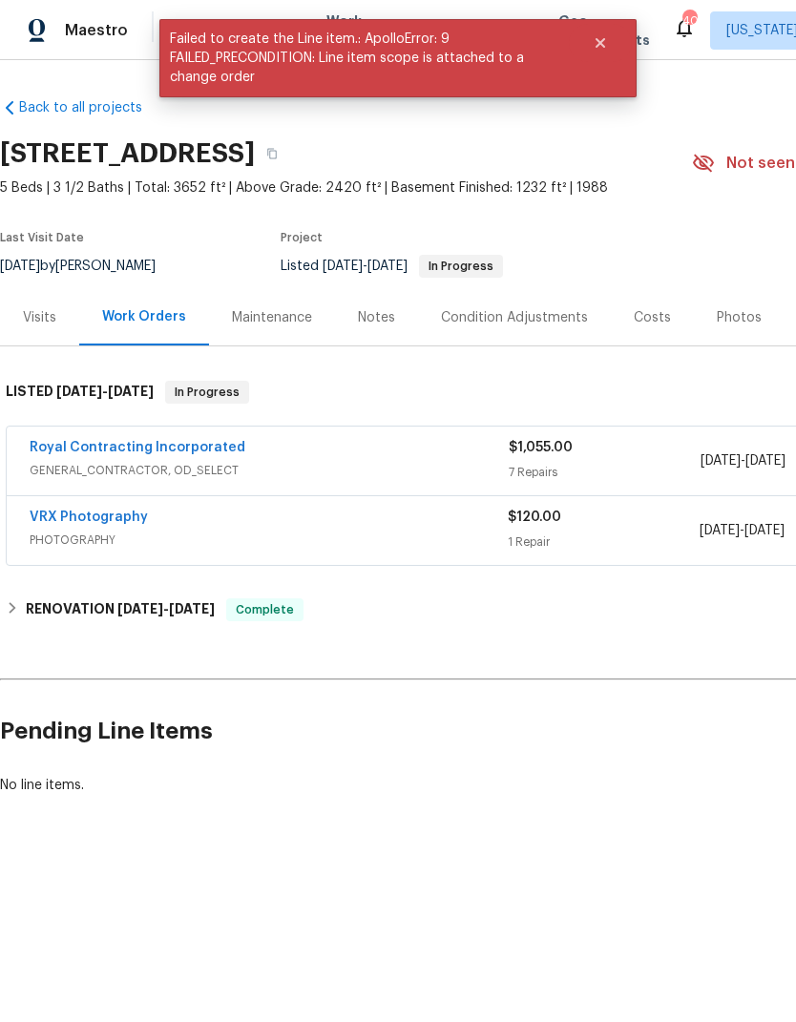
scroll to position [0, -3]
